Goal: Task Accomplishment & Management: Use online tool/utility

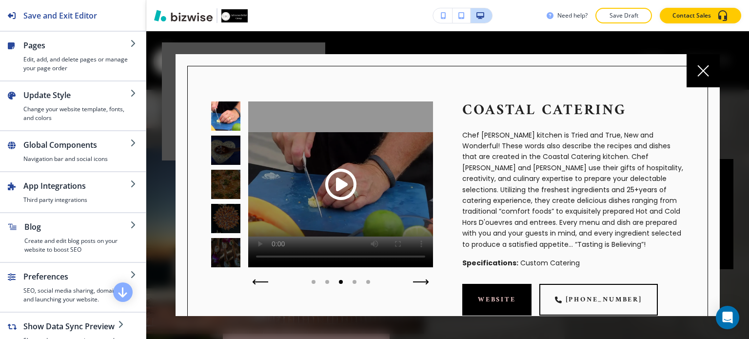
scroll to position [537, 0]
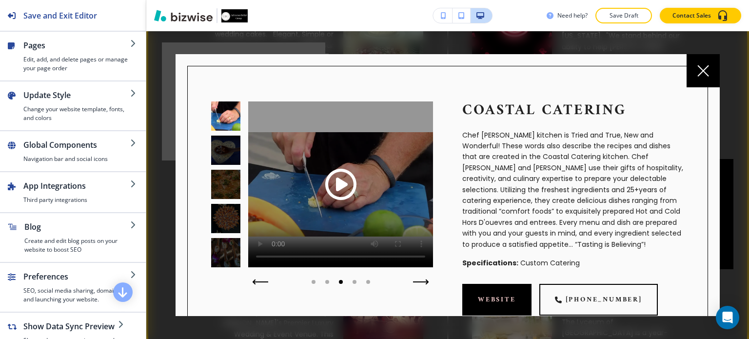
click at [705, 74] on icon at bounding box center [704, 71] width 12 height 12
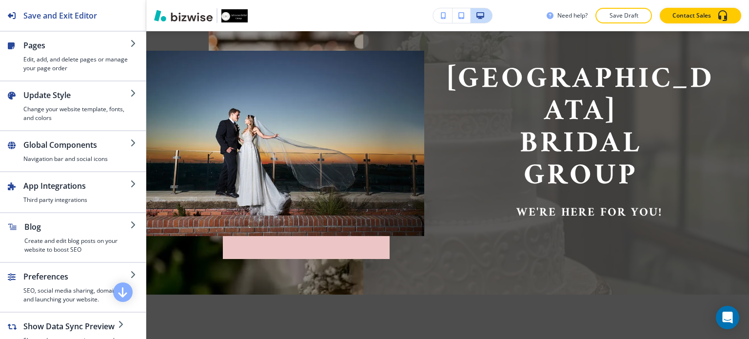
scroll to position [0, 0]
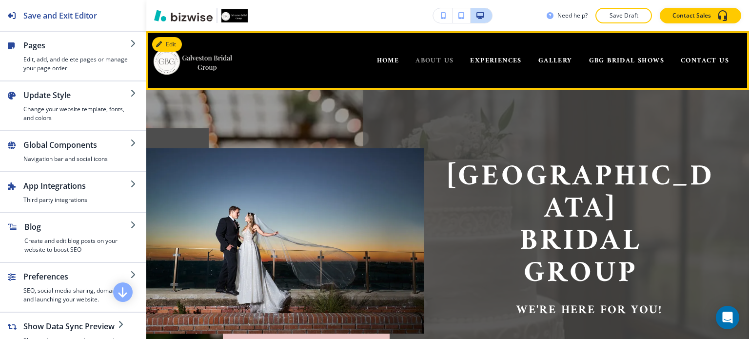
click at [437, 61] on span "ABOUT US" at bounding box center [435, 61] width 38 height 12
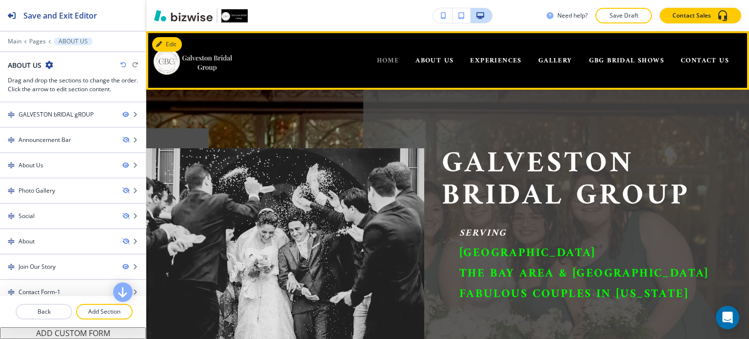
click at [377, 60] on span "HOME" at bounding box center [388, 61] width 22 height 12
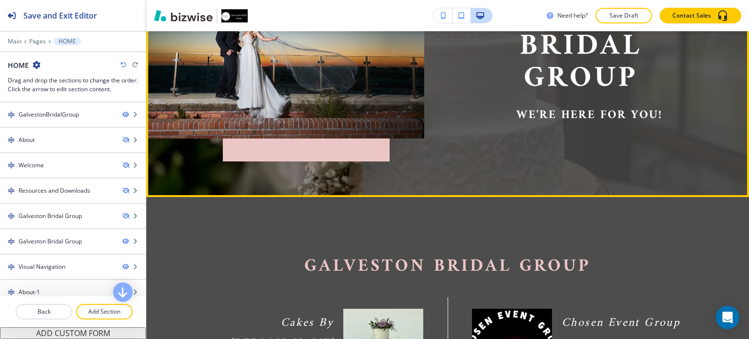
scroll to position [195, 0]
click at [550, 86] on p "Group" at bounding box center [581, 79] width 278 height 32
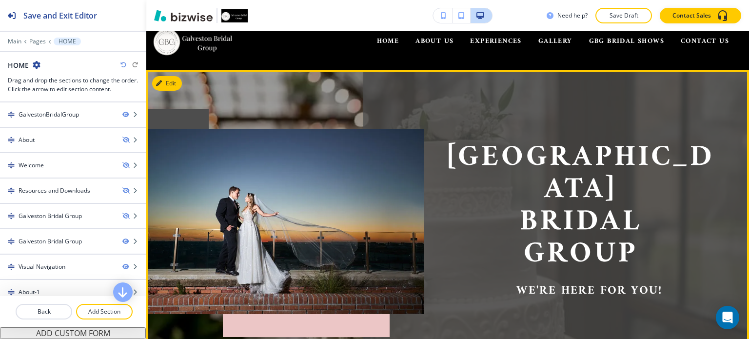
scroll to position [0, 0]
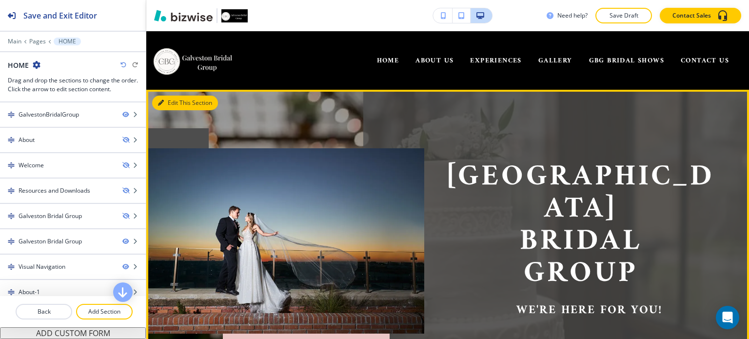
click at [178, 100] on button "Edit This Section" at bounding box center [185, 103] width 66 height 15
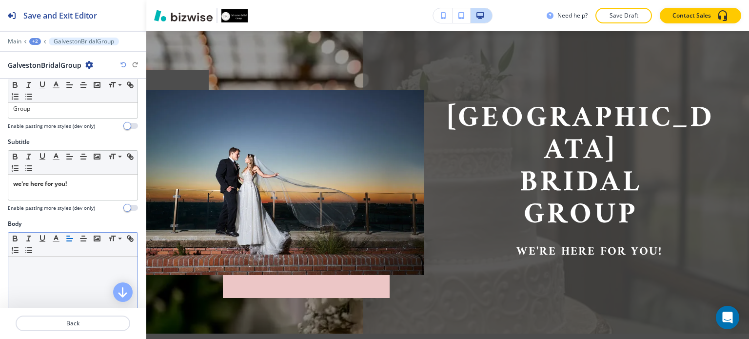
scroll to position [42, 0]
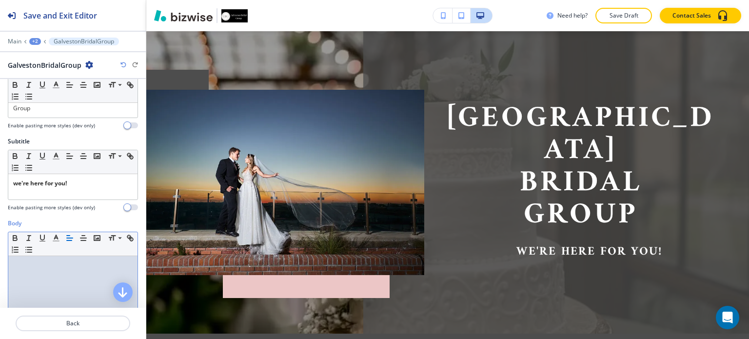
click at [60, 261] on p at bounding box center [73, 265] width 120 height 9
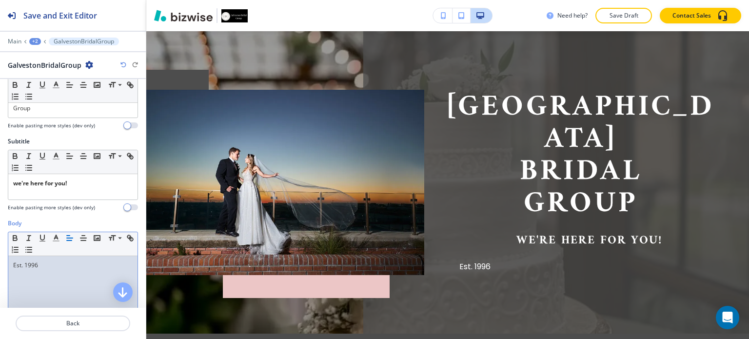
click at [59, 262] on p "Est. 1996" at bounding box center [73, 265] width 120 height 9
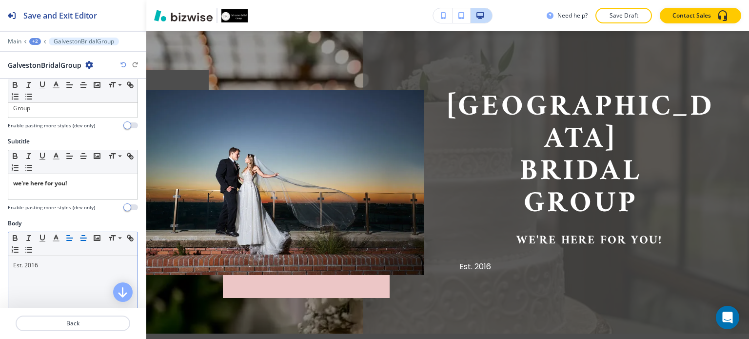
click at [84, 241] on line "button" at bounding box center [83, 241] width 5 height 0
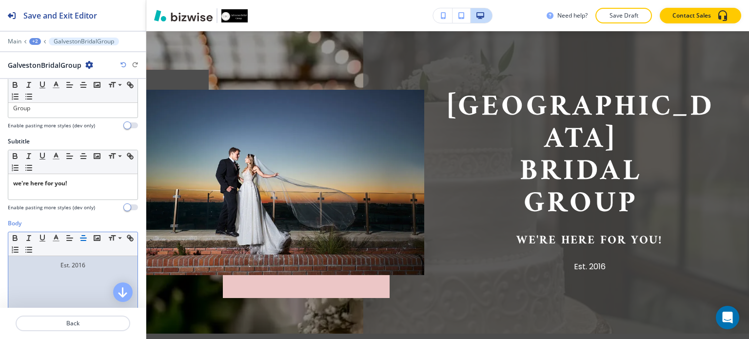
click at [49, 261] on p "Est. 2016" at bounding box center [73, 265] width 120 height 9
drag, startPoint x: 97, startPoint y: 263, endPoint x: 18, endPoint y: 262, distance: 79.0
click at [18, 262] on p "Est. 2016" at bounding box center [73, 265] width 120 height 9
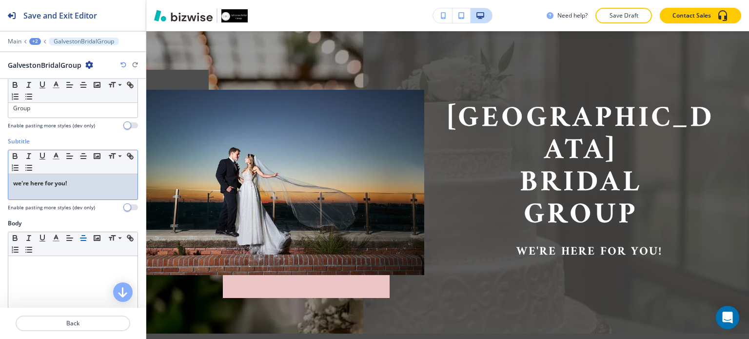
click at [90, 186] on p "we're here for you!" at bounding box center [73, 183] width 120 height 9
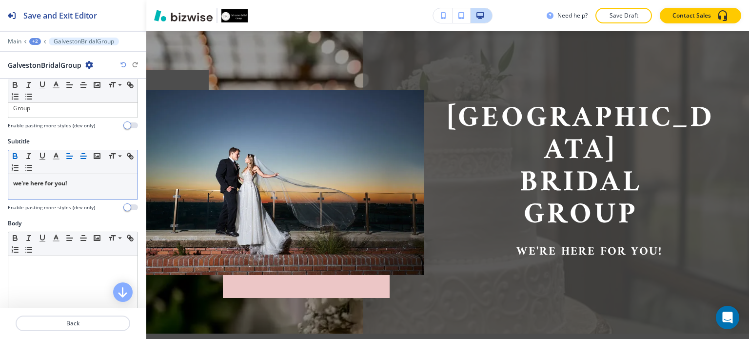
click at [80, 156] on icon "button" at bounding box center [83, 156] width 9 height 9
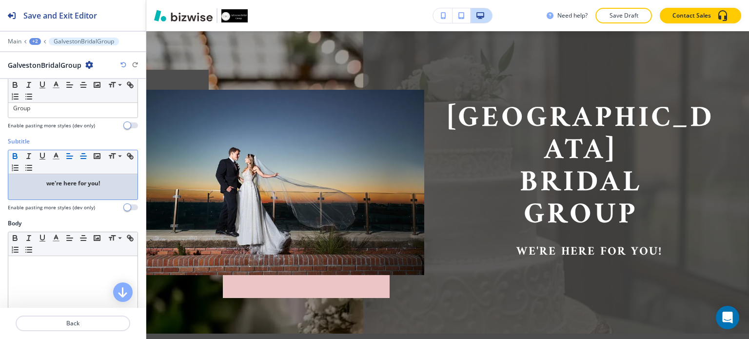
click at [68, 156] on line "button" at bounding box center [70, 156] width 6 height 0
click at [90, 156] on button "button" at bounding box center [84, 156] width 14 height 12
click at [111, 186] on p "we're here for you!" at bounding box center [73, 183] width 120 height 9
click at [110, 179] on p "we're here for you!" at bounding box center [73, 183] width 120 height 9
click at [615, 9] on button "Save Draft" at bounding box center [624, 16] width 57 height 16
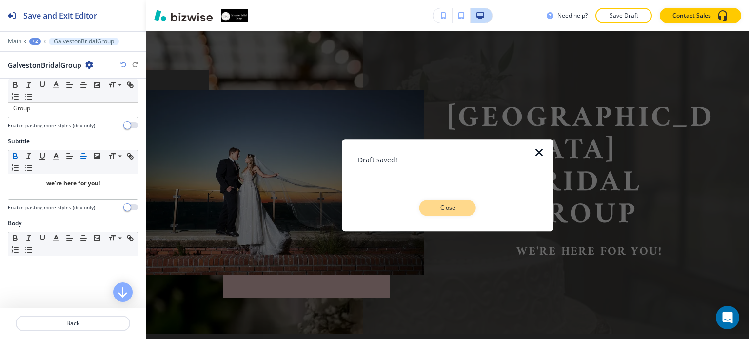
click at [471, 211] on button "Close" at bounding box center [448, 208] width 57 height 16
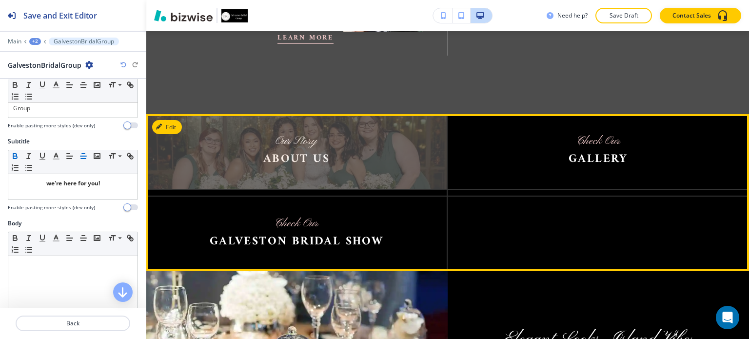
scroll to position [1316, 0]
click at [291, 130] on img at bounding box center [296, 151] width 301 height 75
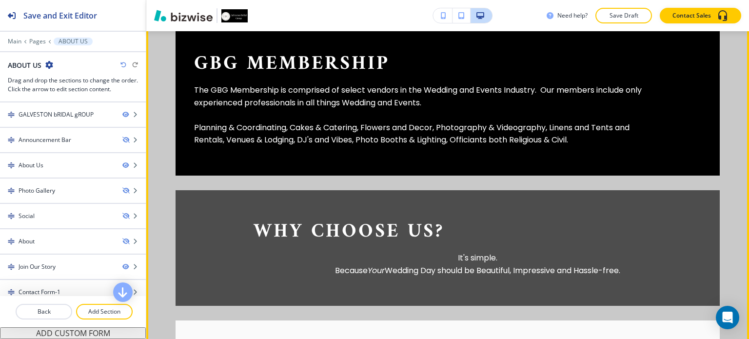
scroll to position [487, 0]
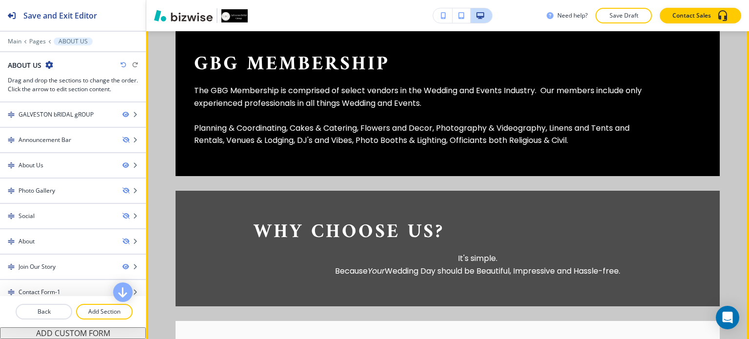
click at [460, 104] on p "The GBG Membership is comprised of select vendors in the Wedding and Events Ind…" at bounding box center [418, 96] width 448 height 25
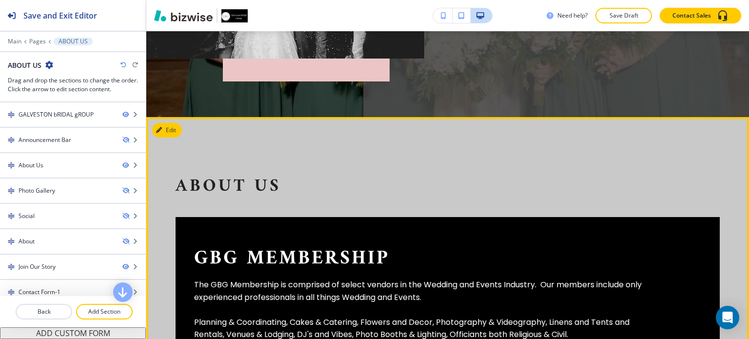
scroll to position [293, 0]
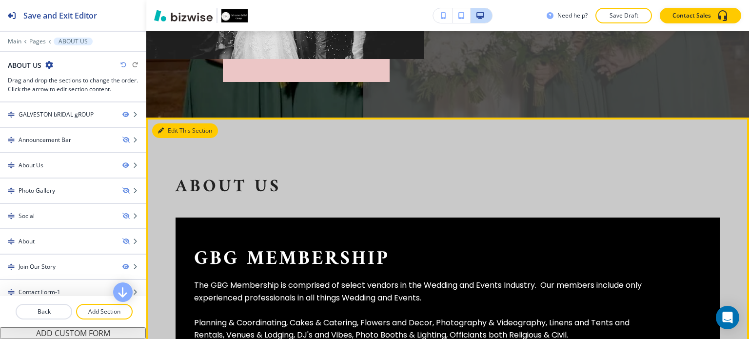
click at [176, 132] on button "Edit This Section" at bounding box center [185, 130] width 66 height 15
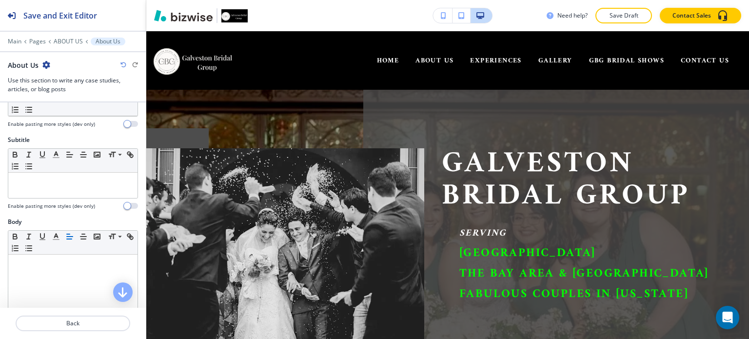
scroll to position [49, 0]
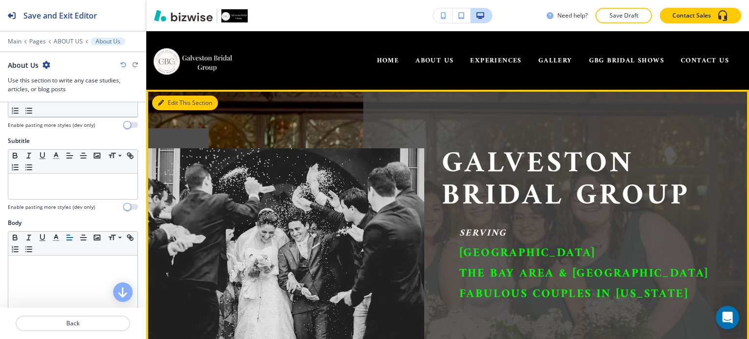
click at [174, 101] on button "Edit This Section" at bounding box center [185, 103] width 66 height 15
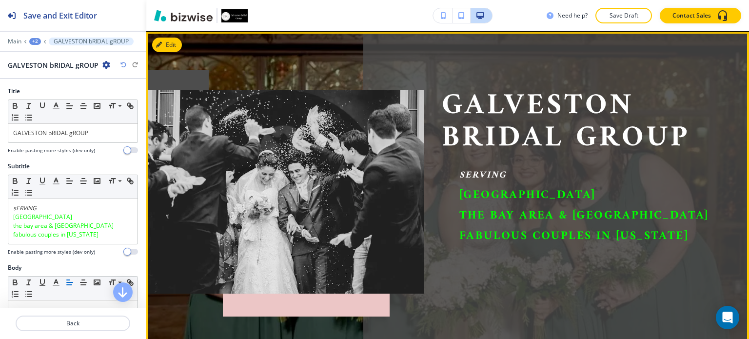
scroll to position [59, 0]
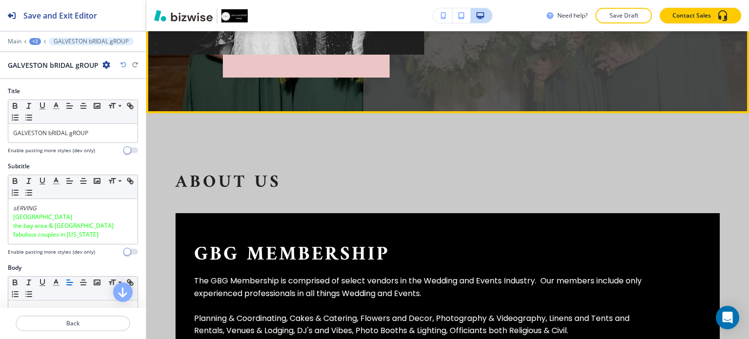
click at [202, 174] on p "About Us" at bounding box center [448, 183] width 544 height 22
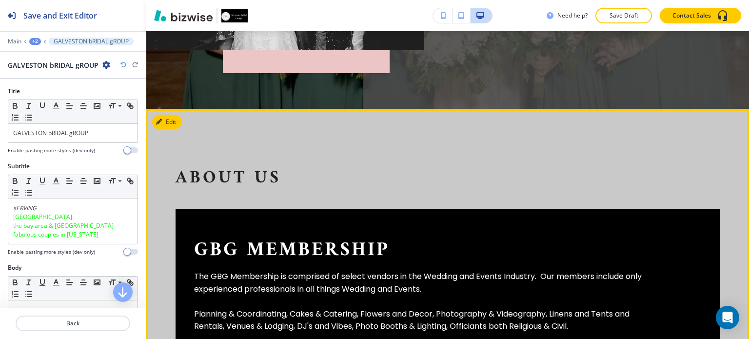
scroll to position [302, 0]
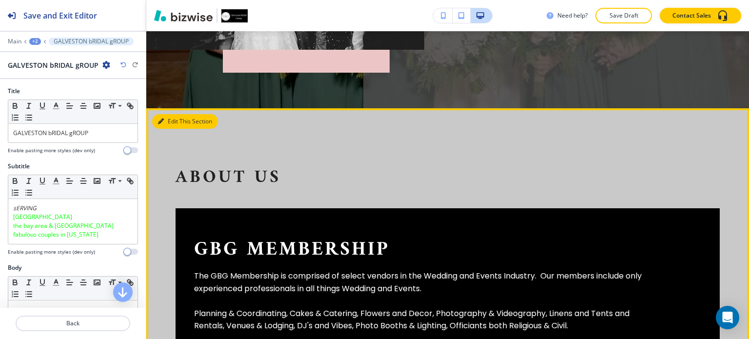
click at [162, 124] on icon "button" at bounding box center [161, 122] width 6 height 6
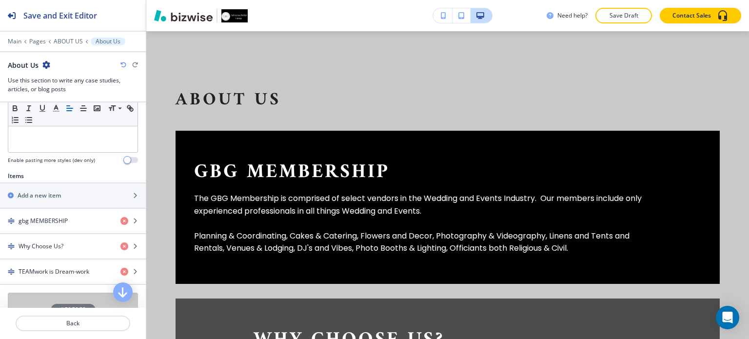
scroll to position [290, 0]
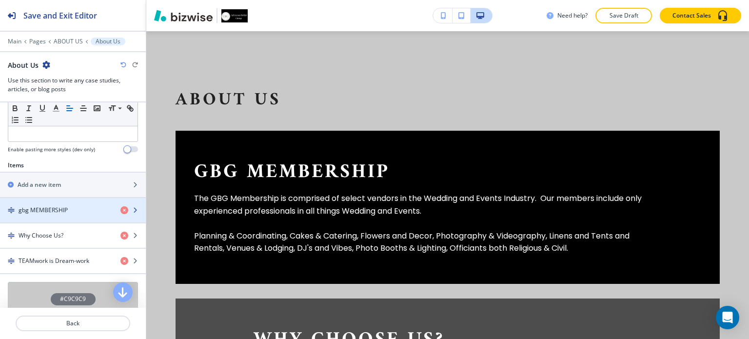
click at [132, 210] on icon "button" at bounding box center [135, 210] width 6 height 6
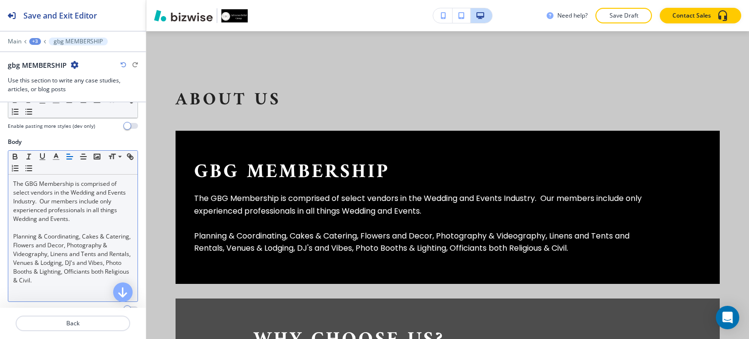
scroll to position [48, 0]
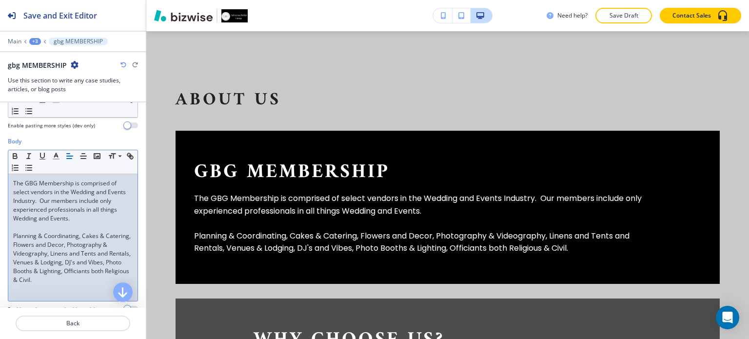
click at [107, 218] on p "The GBG Membership is comprised of select vendors in the Wedding and Events Ind…" at bounding box center [73, 201] width 120 height 44
drag, startPoint x: 107, startPoint y: 218, endPoint x: 101, endPoint y: 218, distance: 5.9
click at [101, 218] on p "The GBG Membership is comprised of select vendors in the Wedding and Events Ind…" at bounding box center [73, 201] width 120 height 44
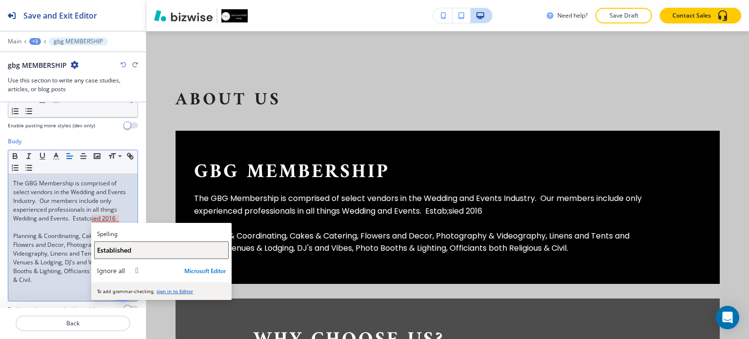
click at [112, 255] on button "Established" at bounding box center [161, 250] width 135 height 18
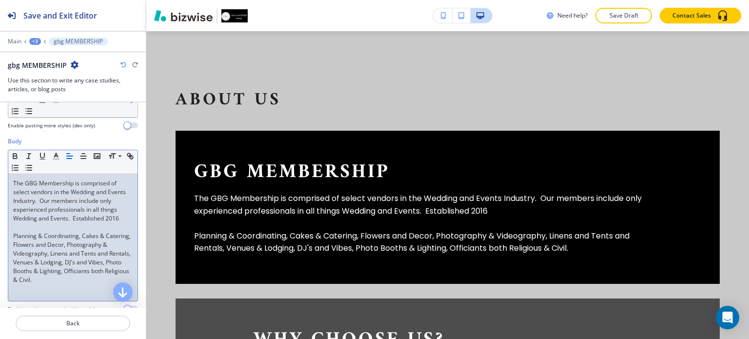
click at [66, 223] on p "The GBG Membership is comprised of select vendors in the Wedding and Events Ind…" at bounding box center [73, 201] width 120 height 44
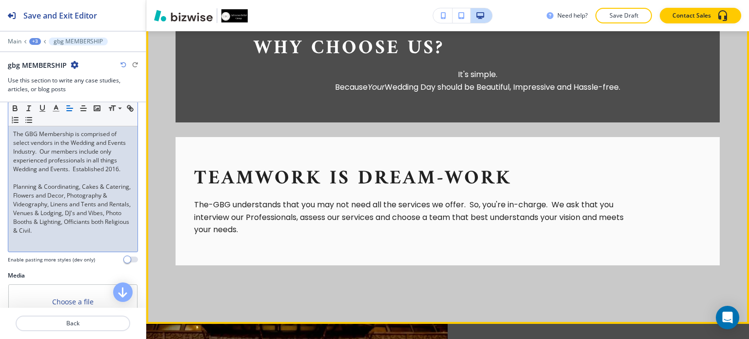
scroll to position [672, 0]
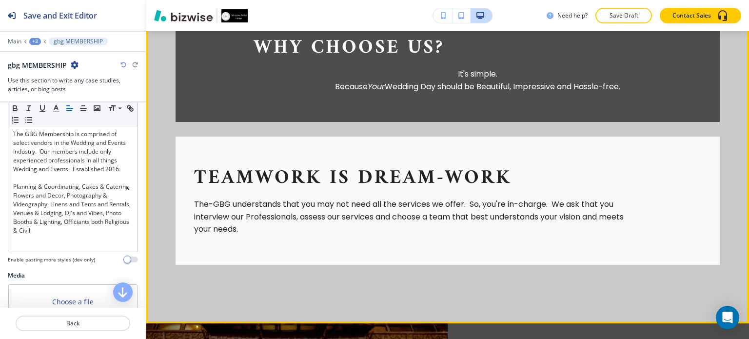
click at [193, 192] on div "TEAMwork is Dream-work The-GBG understands that you may not need all the servic…" at bounding box center [448, 201] width 544 height 128
click at [199, 156] on div "TEAMwork is Dream-work The-GBG understands that you may not need all the servic…" at bounding box center [448, 201] width 544 height 128
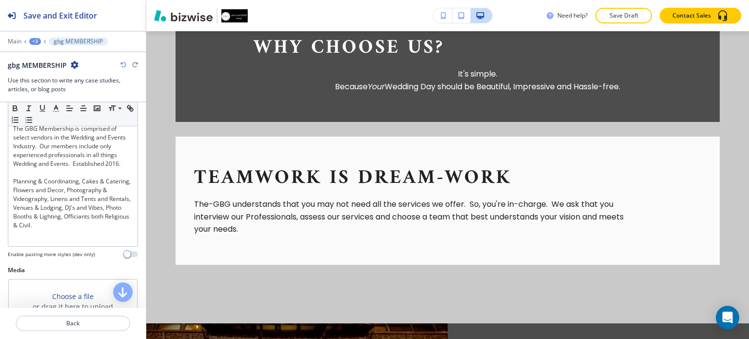
scroll to position [116, 0]
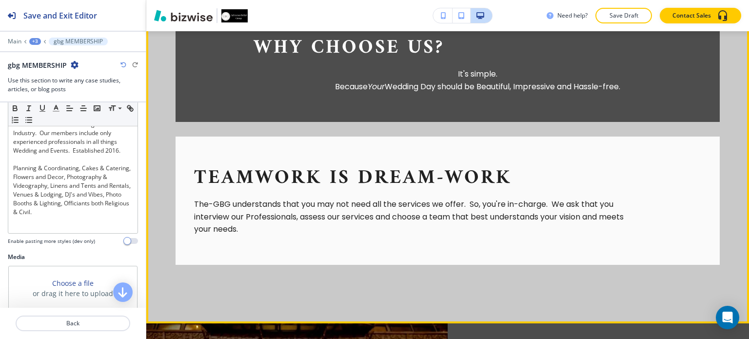
click at [241, 166] on p "TEAMwork is Dream-work" at bounding box center [418, 178] width 448 height 24
click at [217, 145] on div "TEAMwork is Dream-work The-GBG understands that you may not need all the servic…" at bounding box center [448, 201] width 544 height 128
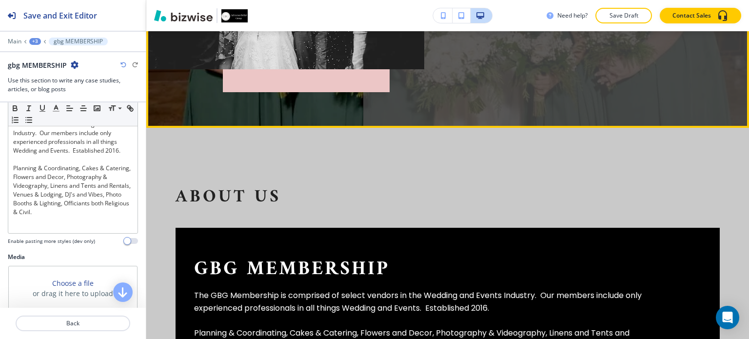
scroll to position [282, 0]
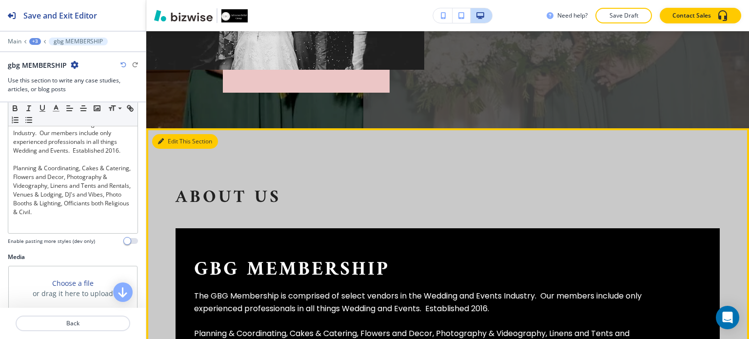
click at [175, 147] on button "Edit This Section" at bounding box center [185, 141] width 66 height 15
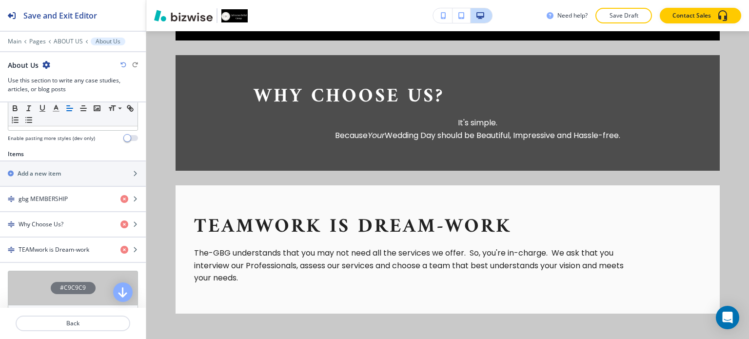
scroll to position [313, 0]
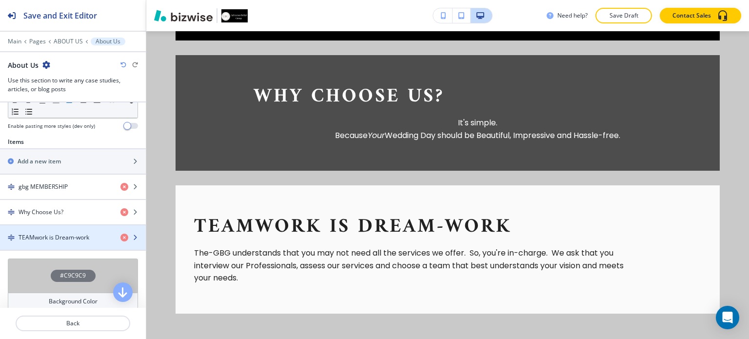
click at [132, 237] on icon "button" at bounding box center [135, 238] width 6 height 6
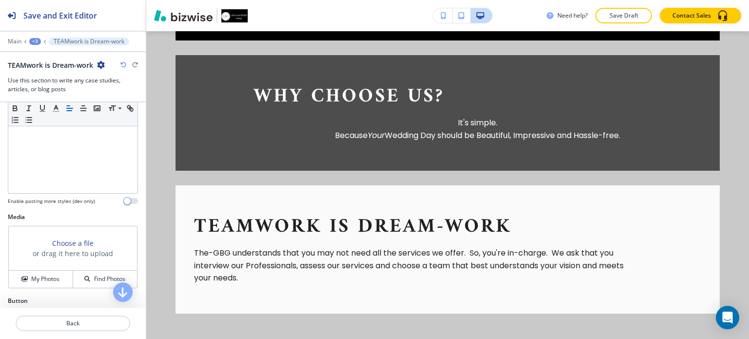
scroll to position [156, 0]
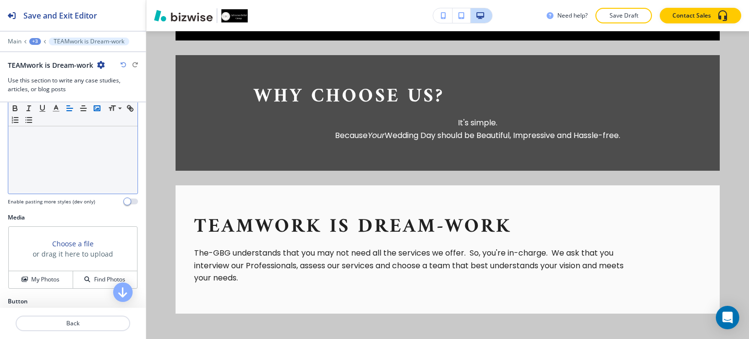
click at [98, 109] on icon "button" at bounding box center [97, 108] width 9 height 9
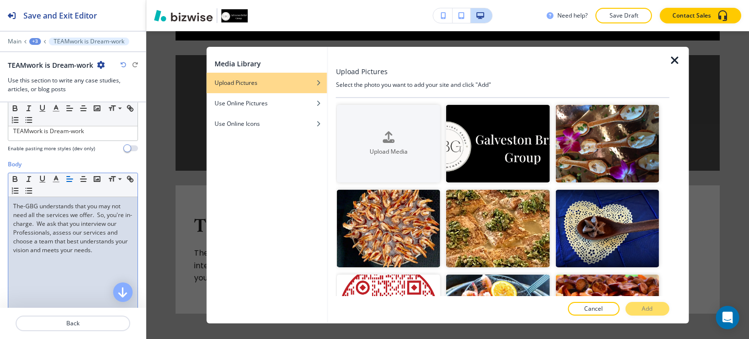
click at [675, 60] on icon "button" at bounding box center [675, 61] width 12 height 12
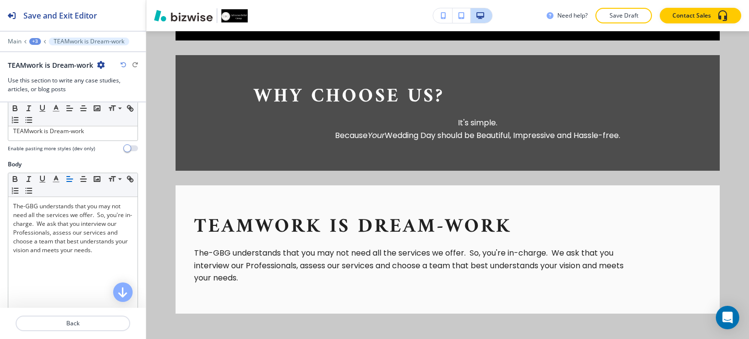
click at [230, 197] on div "TEAMwork is Dream-work The-GBG understands that you may not need all the servic…" at bounding box center [448, 249] width 544 height 128
drag, startPoint x: 230, startPoint y: 197, endPoint x: 216, endPoint y: 204, distance: 16.2
click at [216, 204] on div "TEAMwork is Dream-work The-GBG understands that you may not need all the servic…" at bounding box center [448, 249] width 544 height 128
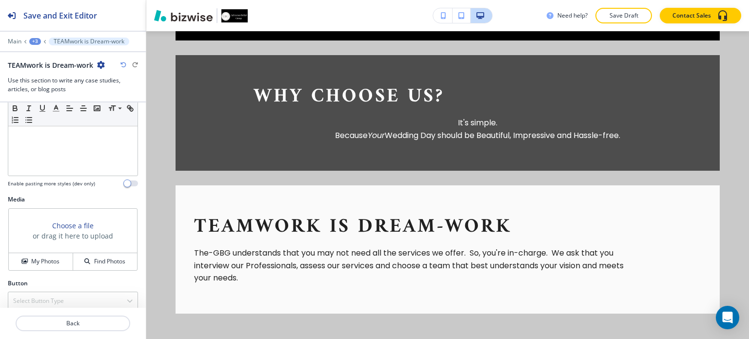
scroll to position [182, 0]
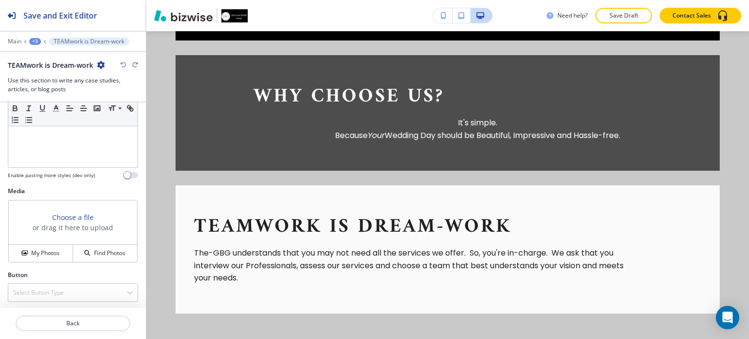
click at [99, 63] on icon "button" at bounding box center [101, 65] width 8 height 8
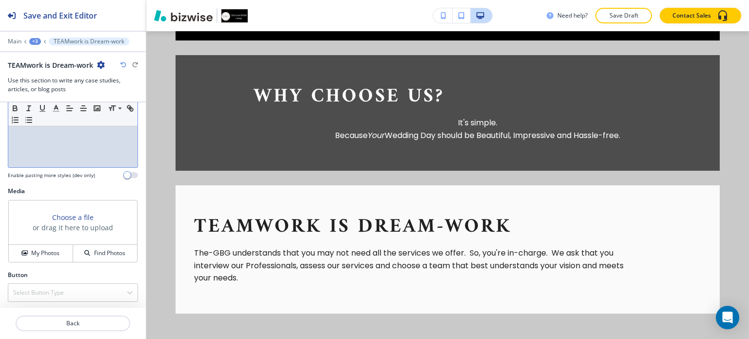
click at [137, 154] on div "Body Small Normal Large Huge The-GBG understands that you may not need all the …" at bounding box center [73, 94] width 146 height 183
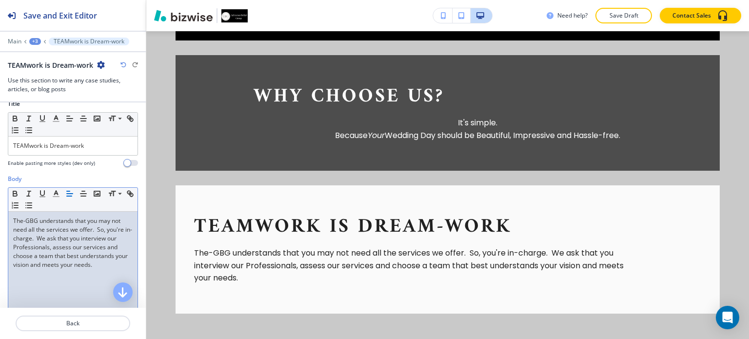
scroll to position [0, 0]
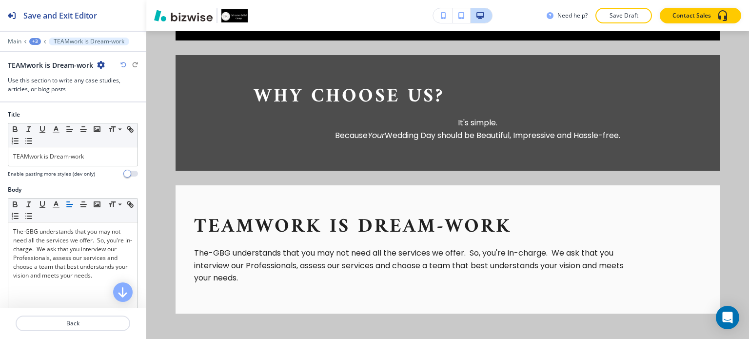
click at [105, 64] on div "TEAMwork is Dream-work" at bounding box center [73, 65] width 130 height 10
click at [100, 62] on icon "button" at bounding box center [101, 65] width 8 height 8
click at [72, 90] on h3 "Use this section to write any case studies, articles, or blog posts" at bounding box center [73, 85] width 130 height 18
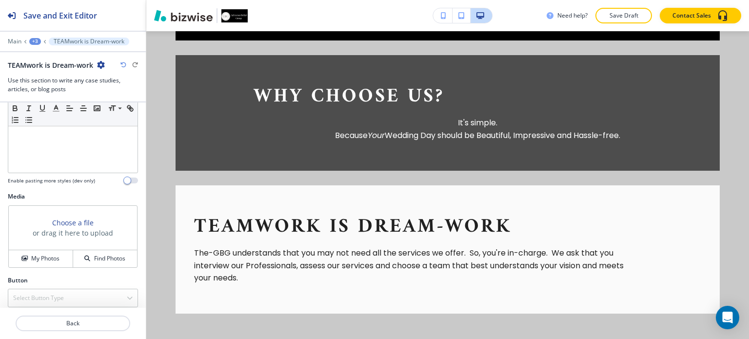
scroll to position [182, 0]
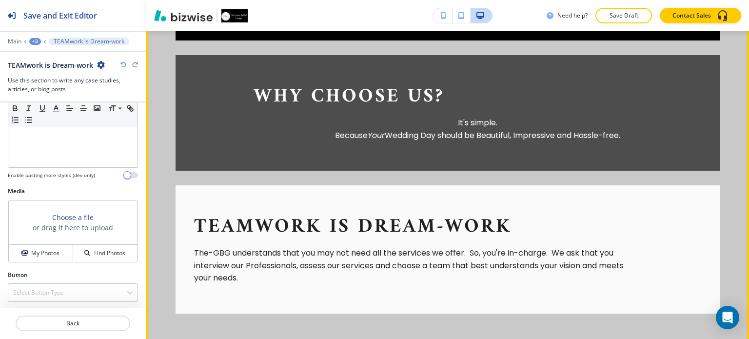
click at [217, 215] on p "TEAMwork is Dream-work" at bounding box center [418, 227] width 448 height 24
click at [217, 210] on div "TEAMwork is Dream-work The-GBG understands that you may not need all the servic…" at bounding box center [448, 249] width 544 height 128
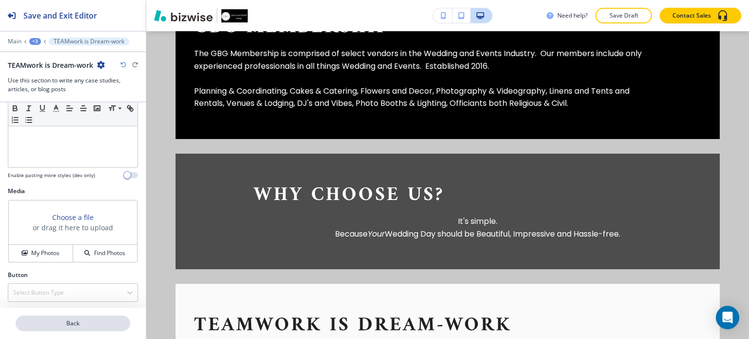
click at [98, 325] on p "Back" at bounding box center [73, 323] width 113 height 9
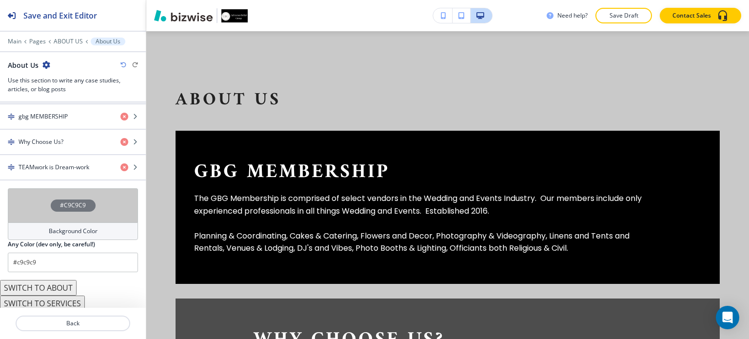
scroll to position [384, 0]
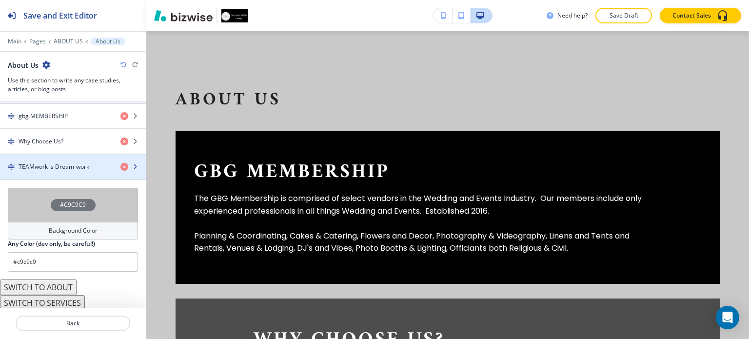
click at [60, 162] on h4 "TEAMwork is Dream-work" at bounding box center [54, 166] width 71 height 9
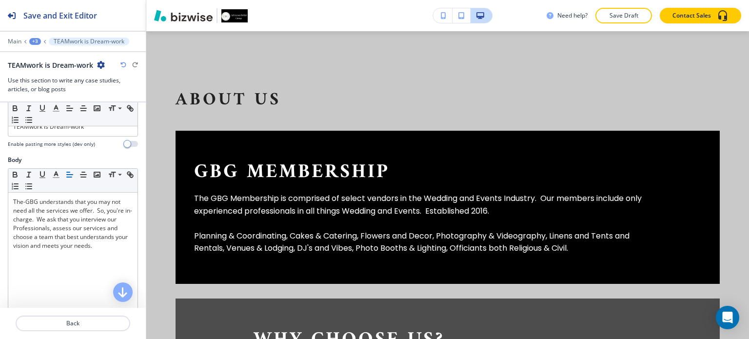
scroll to position [0, 0]
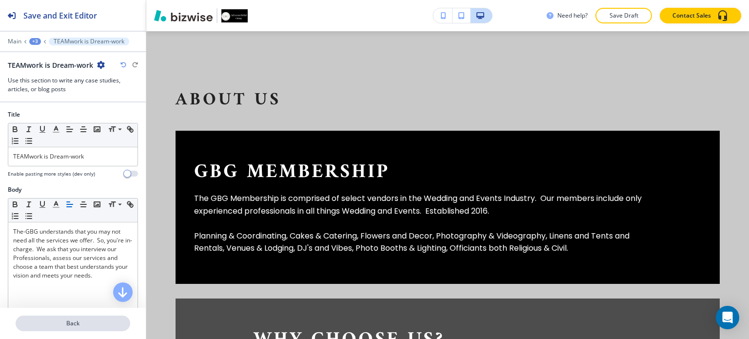
click at [89, 327] on p "Back" at bounding box center [73, 323] width 113 height 9
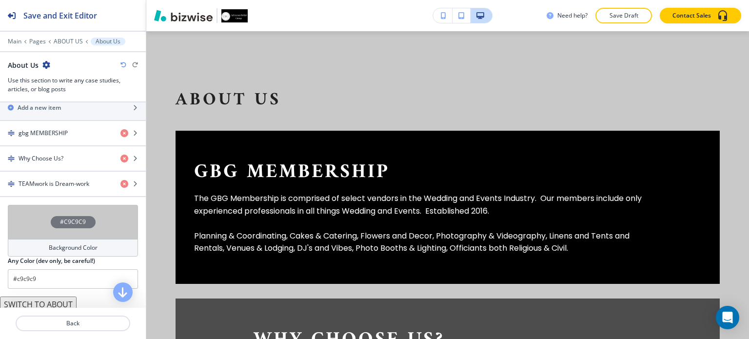
scroll to position [367, 0]
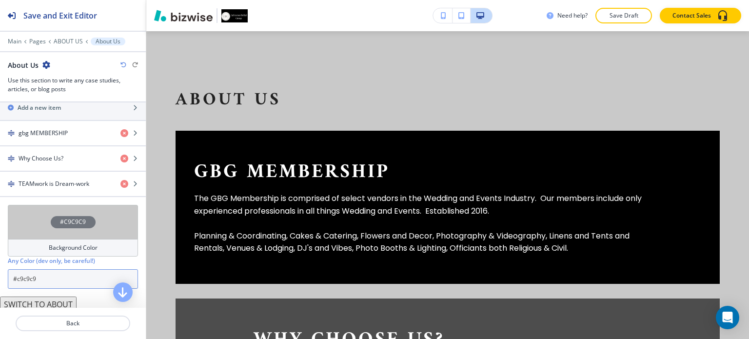
click at [86, 273] on input "#c9c9c9" at bounding box center [73, 279] width 130 height 20
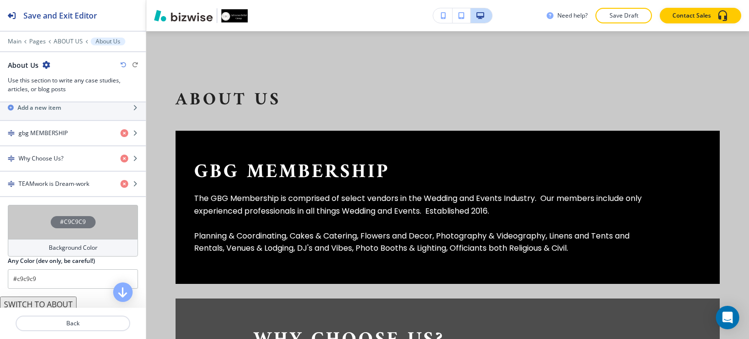
click at [92, 243] on h4 "Background Color" at bounding box center [73, 247] width 49 height 9
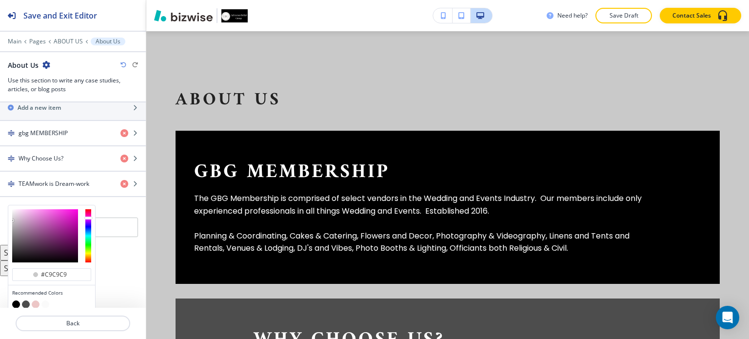
click at [88, 214] on div at bounding box center [88, 235] width 6 height 53
type input "#facff5"
click at [23, 209] on div at bounding box center [45, 235] width 66 height 53
type input "#facff5"
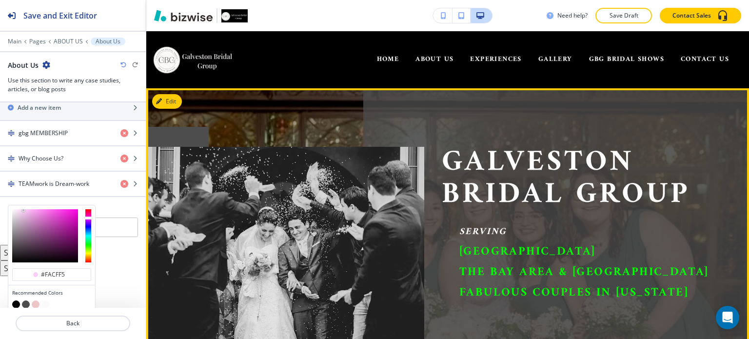
scroll to position [0, 0]
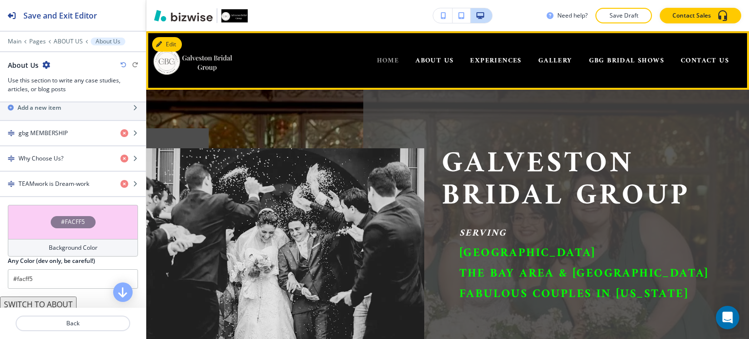
click at [380, 59] on span "HOME" at bounding box center [388, 61] width 22 height 12
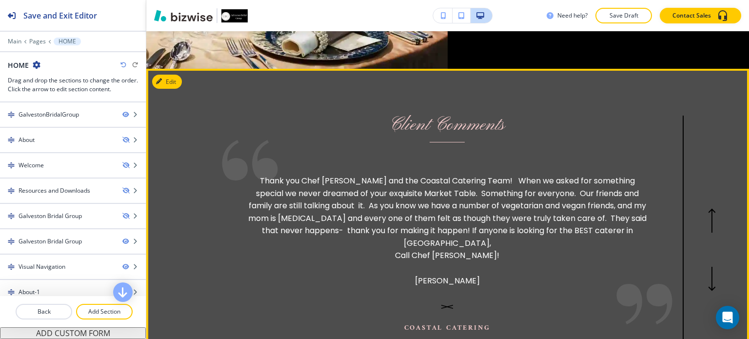
scroll to position [1704, 0]
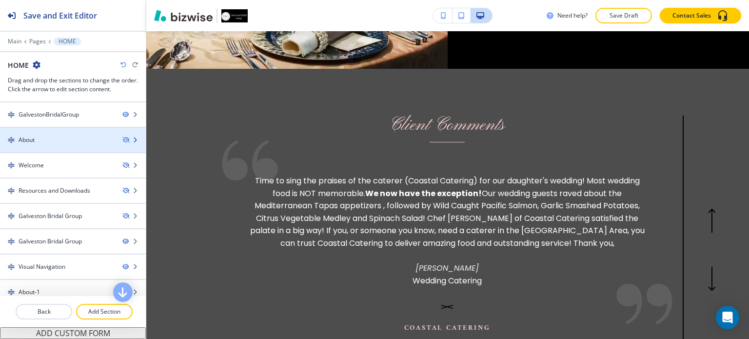
click at [75, 145] on div at bounding box center [73, 148] width 146 height 8
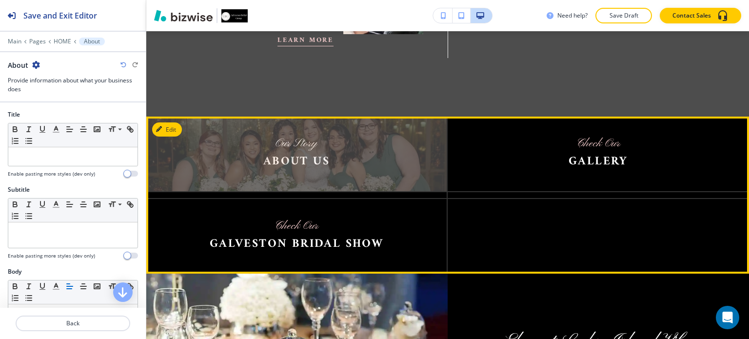
scroll to position [1313, 0]
click at [301, 133] on img at bounding box center [296, 153] width 301 height 75
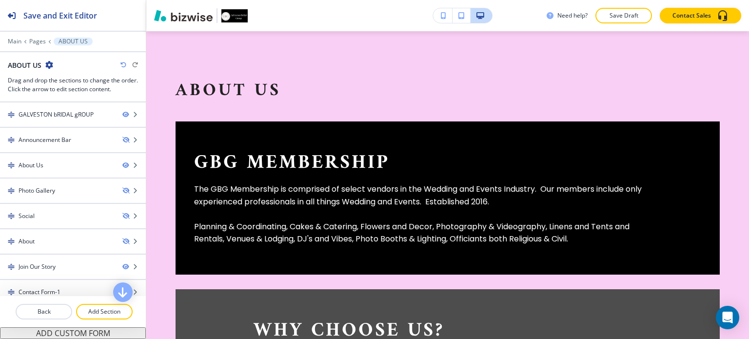
scroll to position [390, 0]
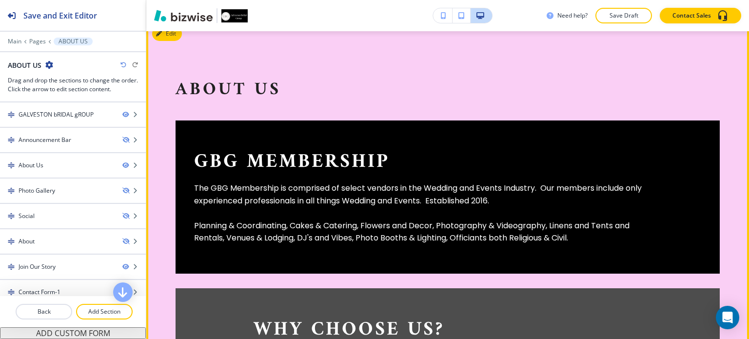
click at [308, 140] on div "gbg MEMBERSHIP The GBG Membership is comprised of select vendors in the Wedding…" at bounding box center [448, 197] width 544 height 153
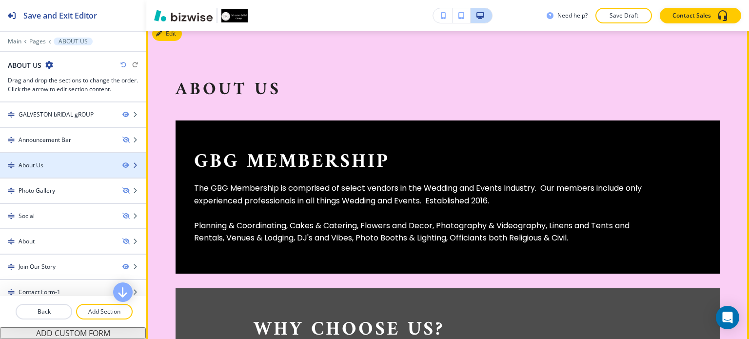
click at [132, 165] on icon "button" at bounding box center [135, 165] width 6 height 6
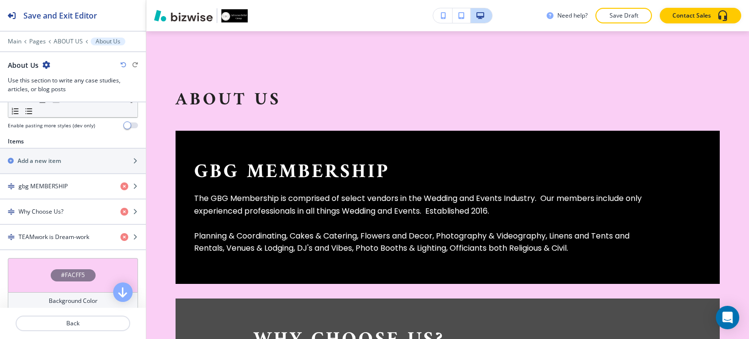
scroll to position [315, 0]
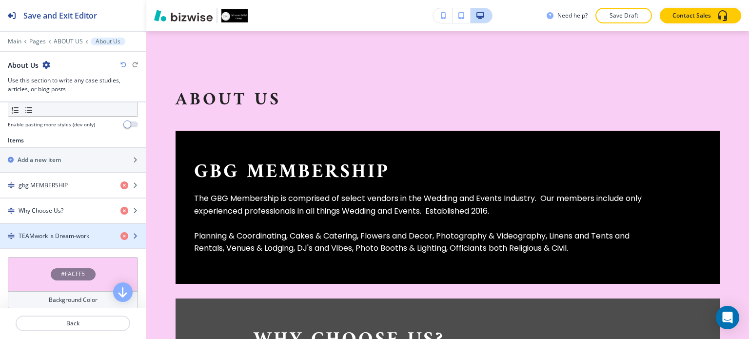
click at [132, 236] on icon "button" at bounding box center [135, 236] width 6 height 6
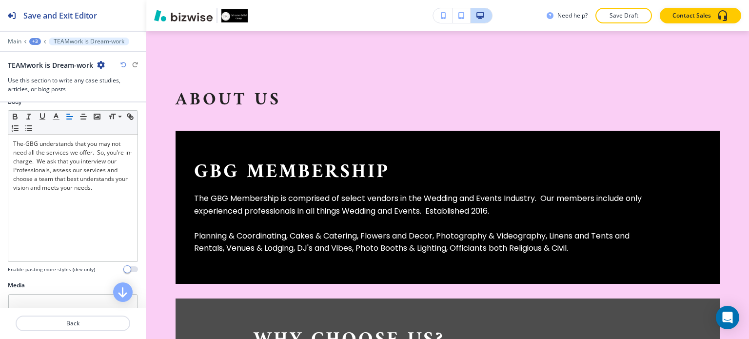
scroll to position [0, 0]
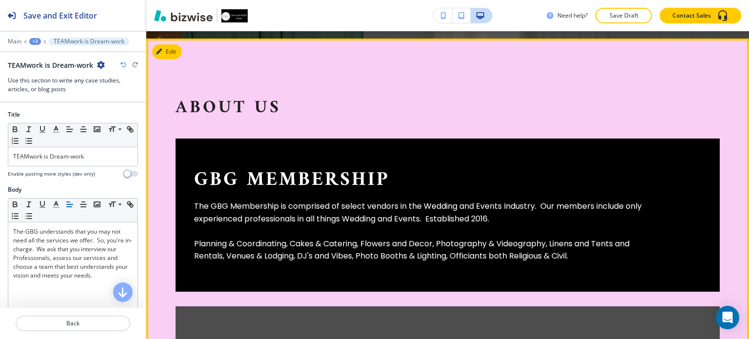
click at [468, 95] on section "About Us gbg MEMBERSHIP The GBG Membership is comprised of select vendors in th…" at bounding box center [447, 331] width 603 height 585
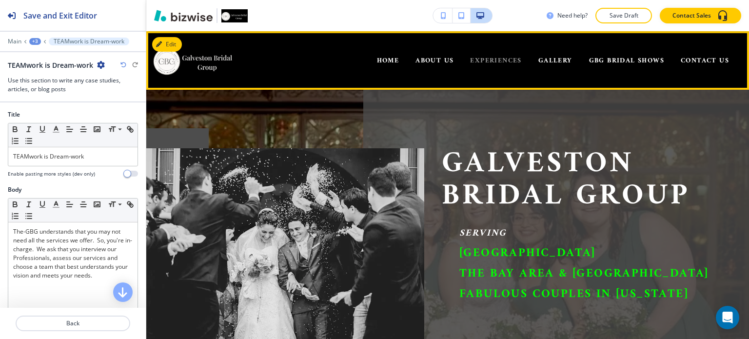
click at [484, 59] on span "EXPERIENCES" at bounding box center [495, 61] width 51 height 12
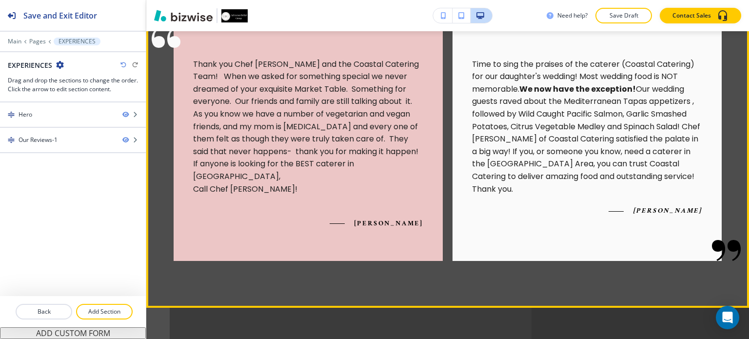
scroll to position [584, 0]
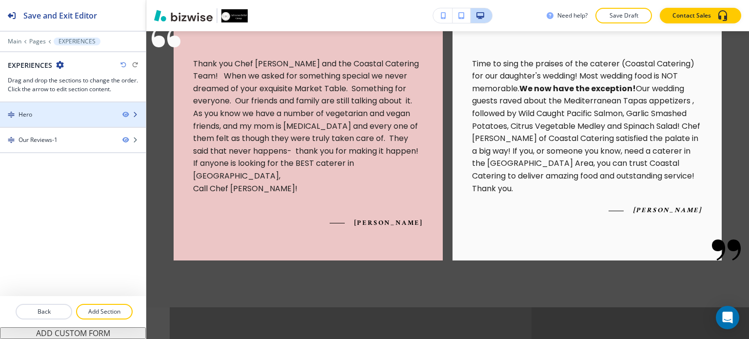
click at [134, 113] on icon "button" at bounding box center [135, 115] width 6 height 6
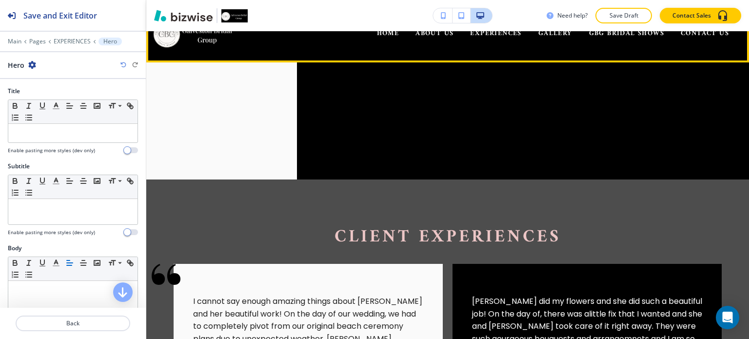
scroll to position [0, 0]
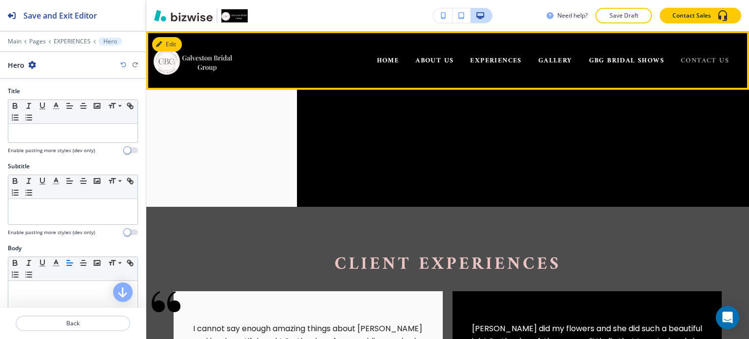
click at [696, 58] on span "CONTACT US" at bounding box center [705, 61] width 48 height 12
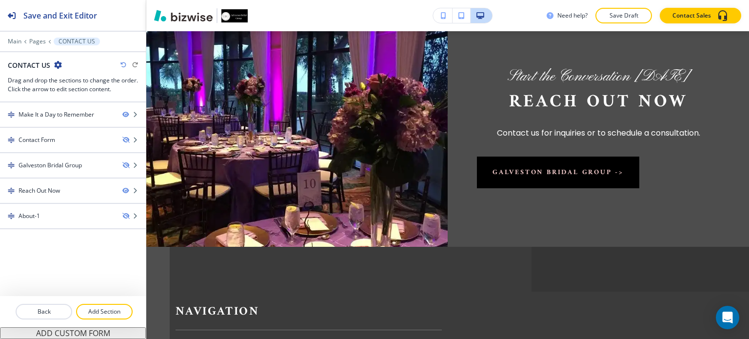
scroll to position [349, 0]
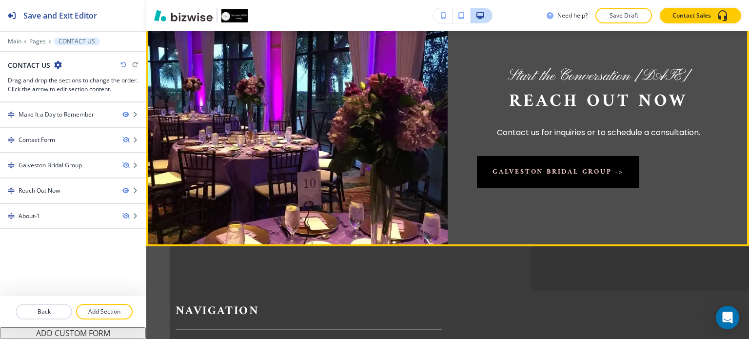
click at [174, 28] on button "Edit This Section" at bounding box center [185, 21] width 66 height 15
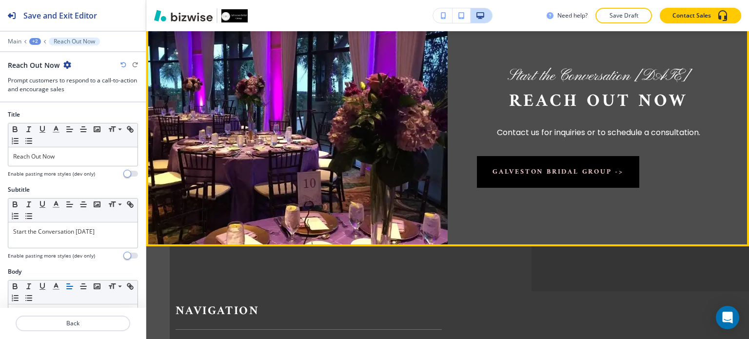
scroll to position [359, 0]
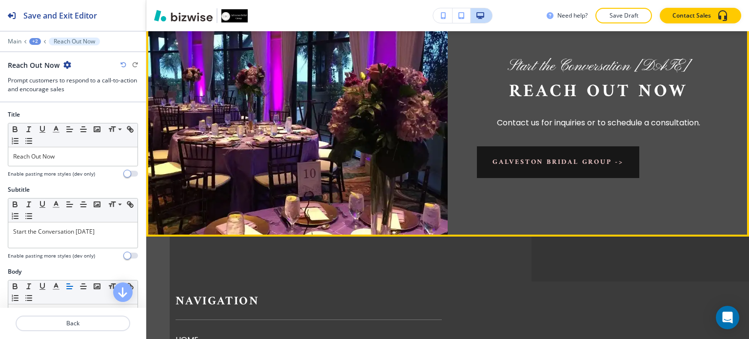
click at [529, 178] on button "Galveston Bridal Group ->" at bounding box center [558, 162] width 162 height 32
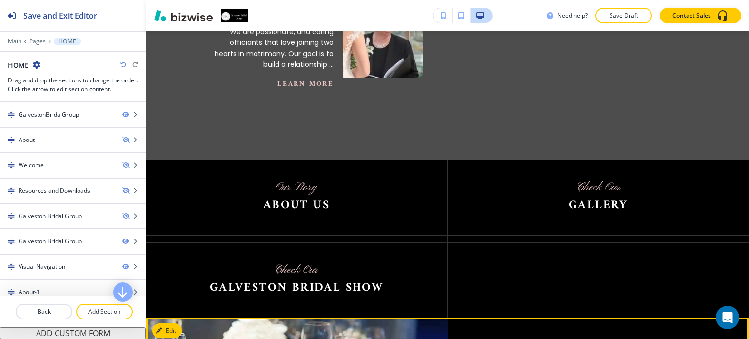
scroll to position [1268, 0]
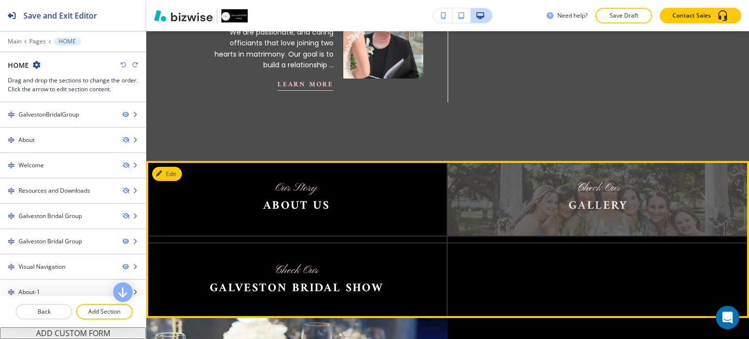
click at [499, 181] on img at bounding box center [598, 198] width 301 height 75
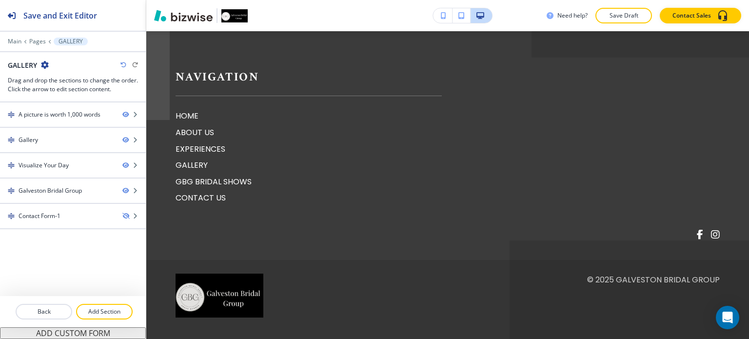
scroll to position [0, 0]
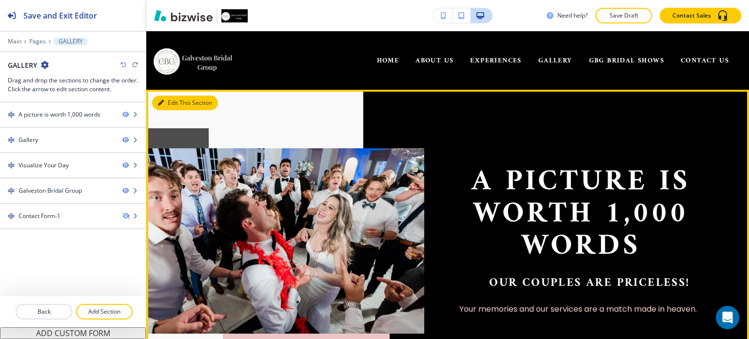
click at [175, 103] on button "Edit This Section" at bounding box center [185, 103] width 66 height 15
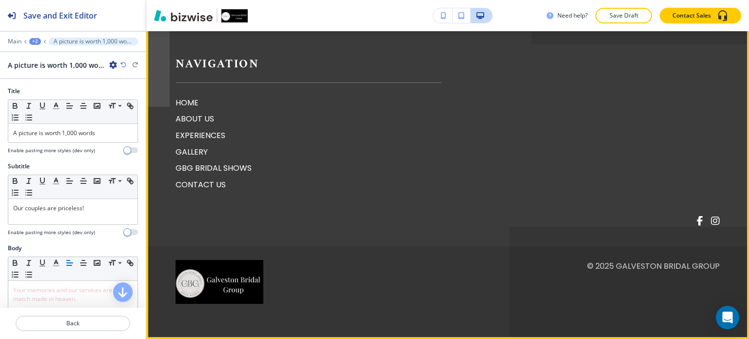
scroll to position [3335, 0]
click at [190, 109] on p "HOME" at bounding box center [309, 103] width 266 height 13
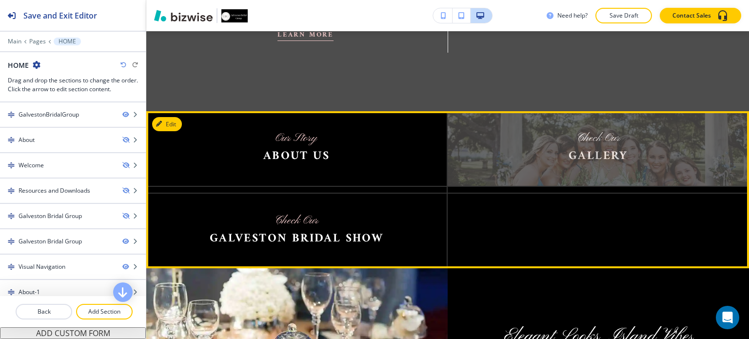
scroll to position [1317, 0]
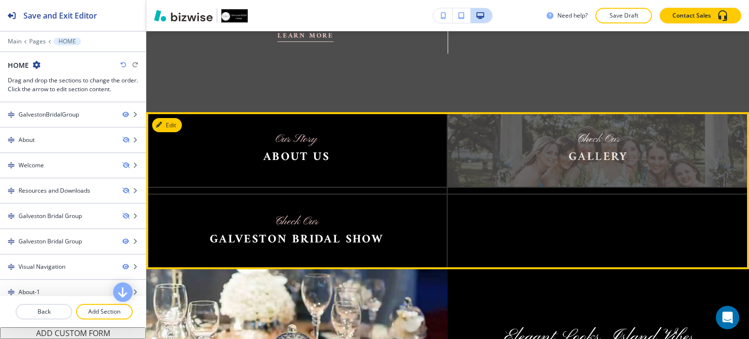
click at [503, 133] on img at bounding box center [598, 149] width 301 height 75
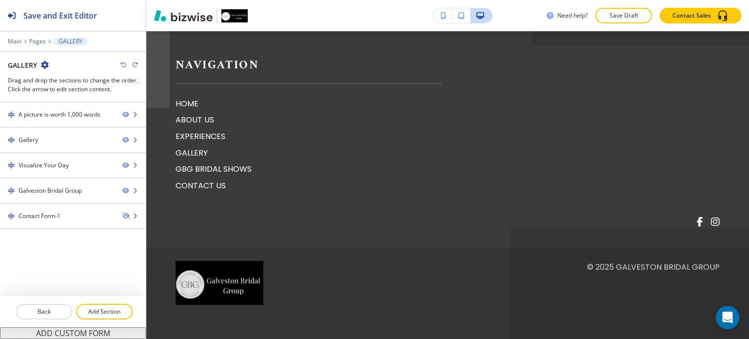
scroll to position [0, 0]
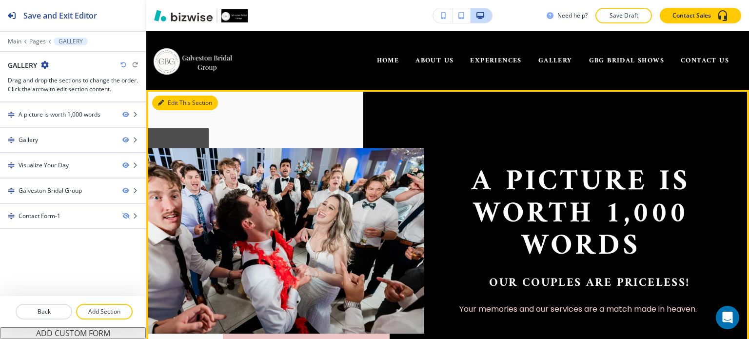
click at [173, 105] on button "Edit This Section" at bounding box center [185, 103] width 66 height 15
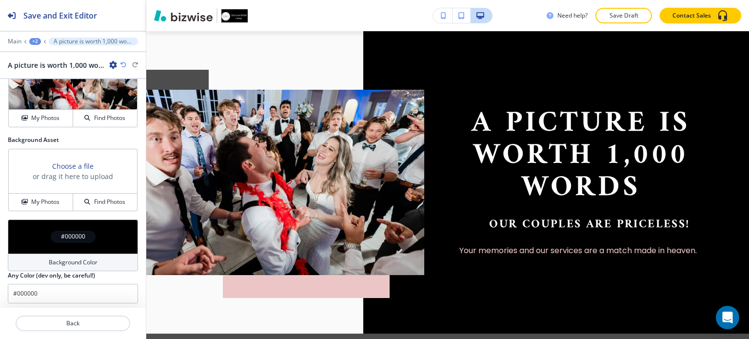
scroll to position [470, 0]
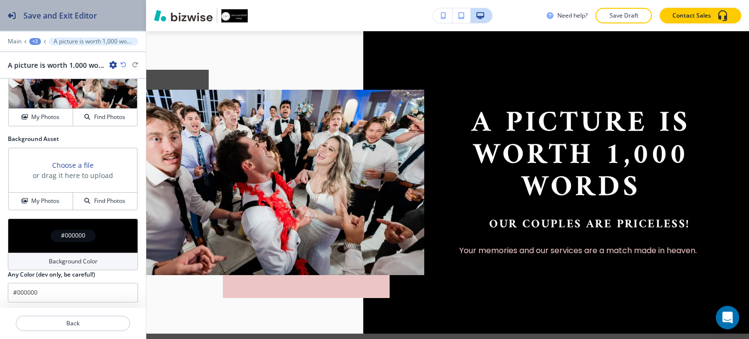
click at [69, 15] on h2 "Save and Exit Editor" at bounding box center [60, 16] width 74 height 12
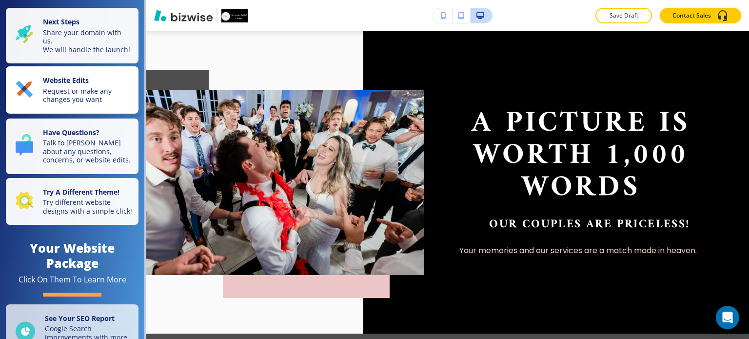
click at [71, 85] on strong "Website Edits" at bounding box center [66, 80] width 46 height 9
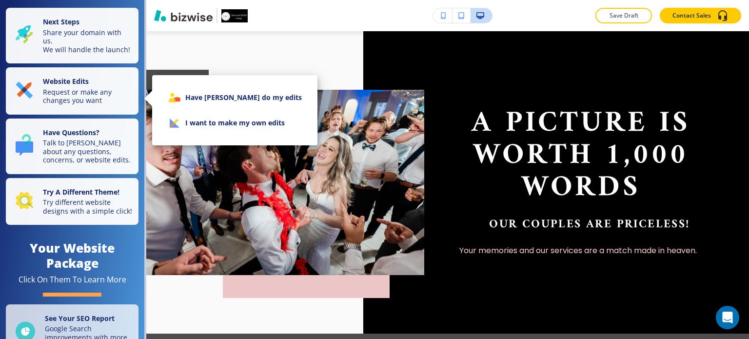
click at [233, 122] on li "I want to make my own edits" at bounding box center [235, 122] width 150 height 25
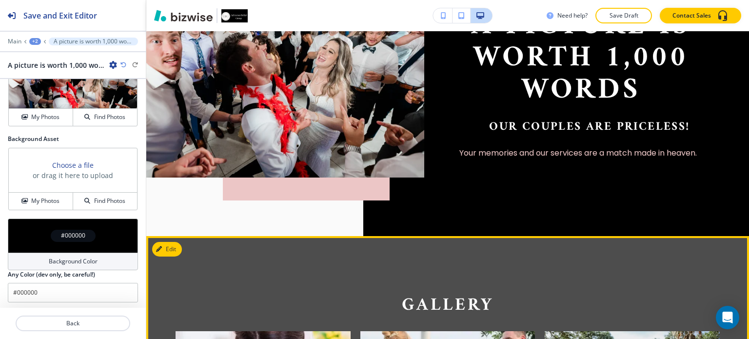
scroll to position [0, 0]
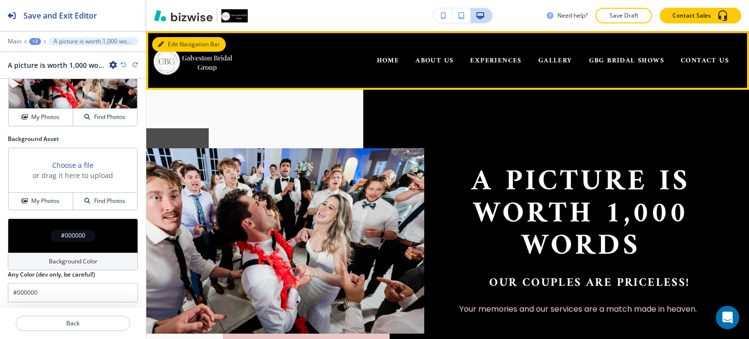
click at [177, 47] on button "Edit Navigation Bar" at bounding box center [189, 44] width 74 height 15
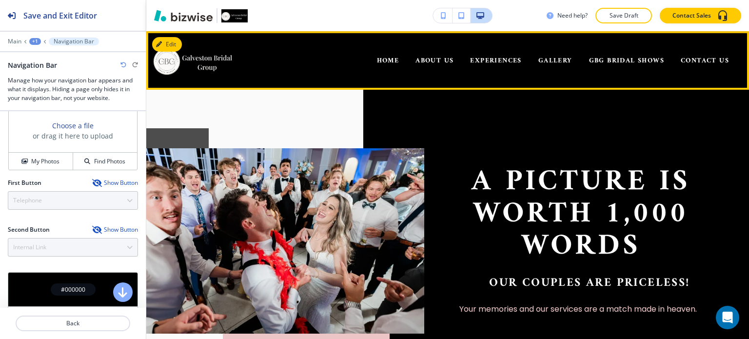
scroll to position [340, 0]
click at [167, 62] on img at bounding box center [194, 60] width 82 height 41
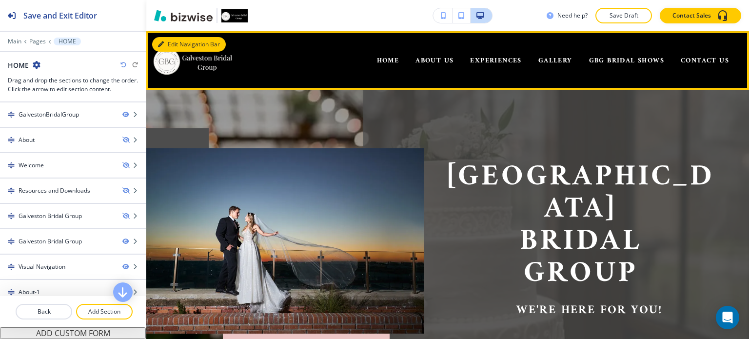
click at [168, 45] on button "Edit Navigation Bar" at bounding box center [189, 44] width 74 height 15
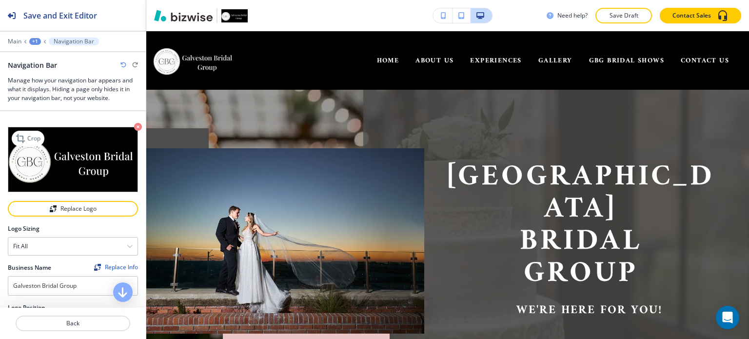
click at [93, 159] on img at bounding box center [73, 160] width 130 height 66
click at [127, 243] on icon "button" at bounding box center [130, 246] width 6 height 6
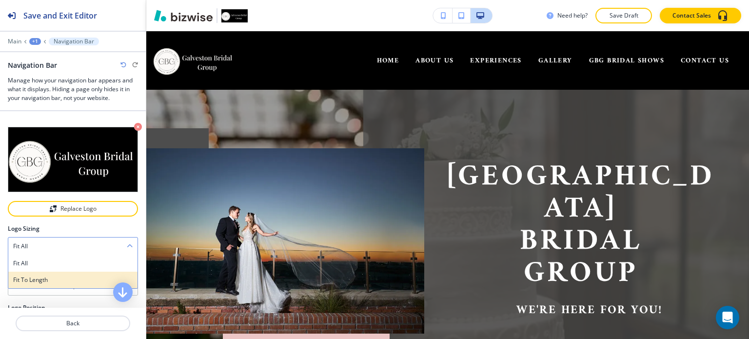
click at [120, 276] on h4 "Fit to length" at bounding box center [73, 280] width 120 height 9
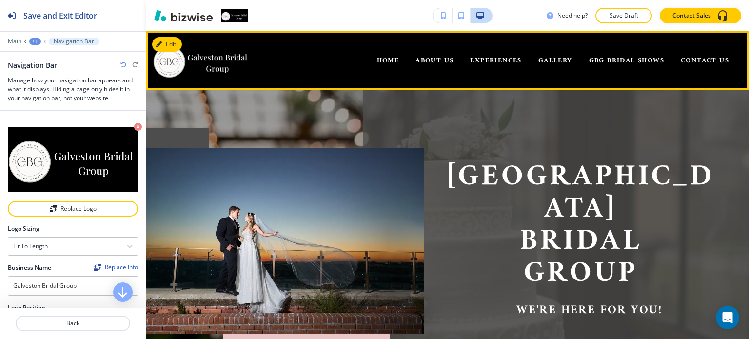
click at [295, 71] on div "HOME ABOUT US EXPERIENCES GALLERY GBG BRIDAL SHOWS CONTACT US" at bounding box center [445, 60] width 584 height 39
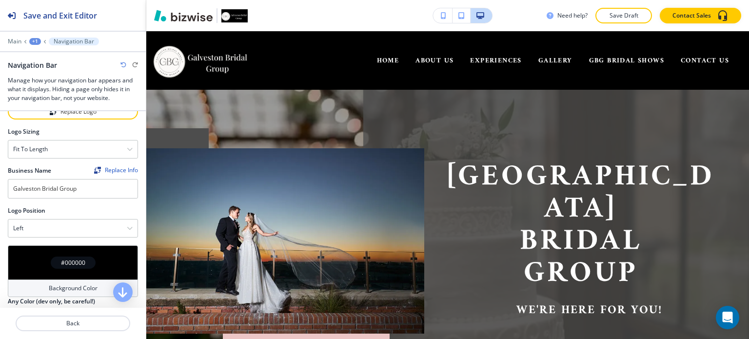
scroll to position [98, 0]
click at [95, 224] on div "Left" at bounding box center [72, 228] width 129 height 18
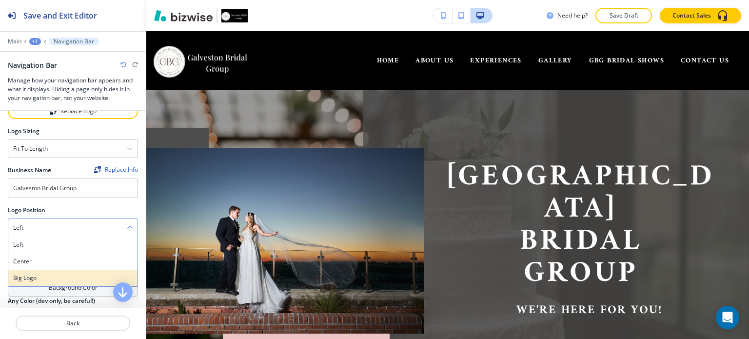
click at [95, 277] on h4 "Big logo" at bounding box center [73, 278] width 120 height 9
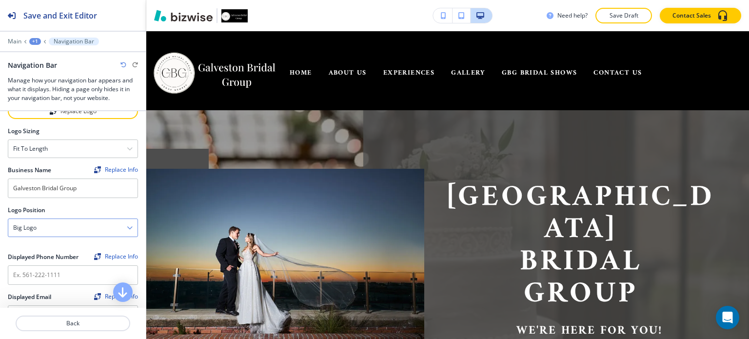
click at [90, 224] on div "Big logo" at bounding box center [72, 228] width 129 height 18
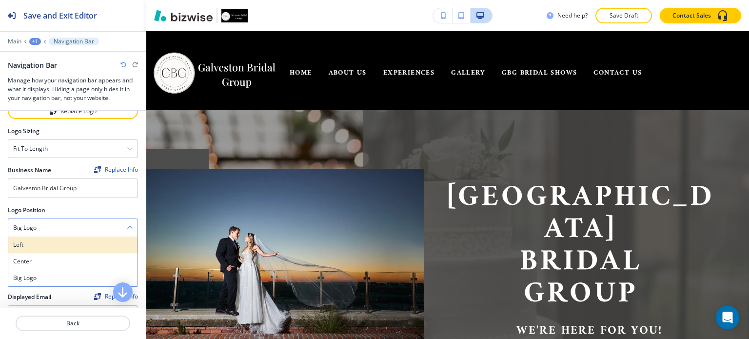
click at [90, 241] on h4 "Left" at bounding box center [73, 245] width 120 height 9
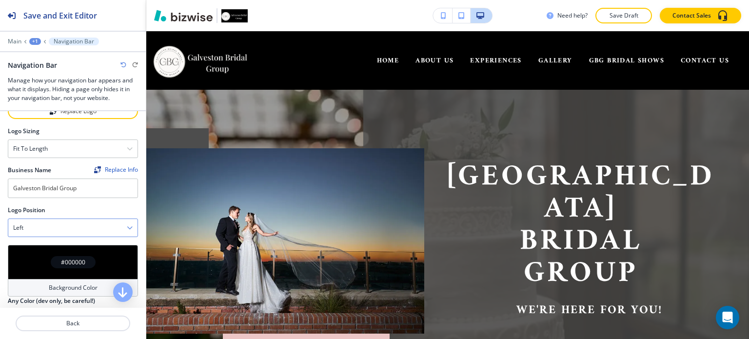
click at [90, 226] on div "Left" at bounding box center [72, 228] width 129 height 18
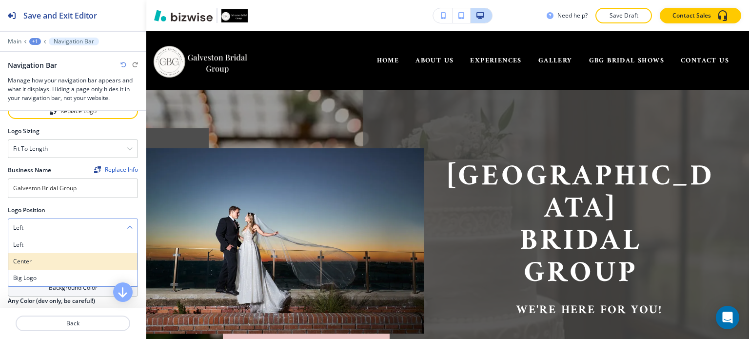
click at [90, 257] on h4 "Center" at bounding box center [73, 261] width 120 height 9
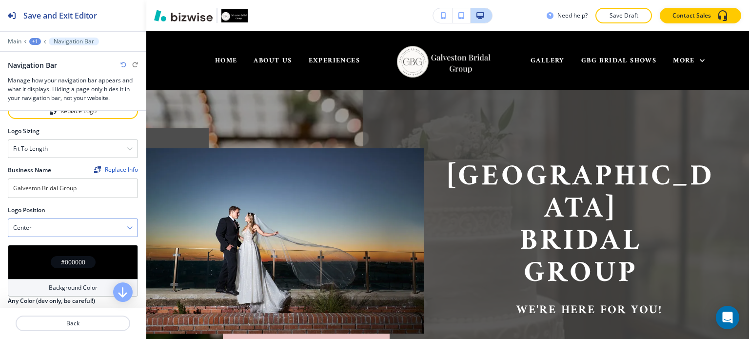
click at [93, 221] on div "Center" at bounding box center [72, 228] width 129 height 18
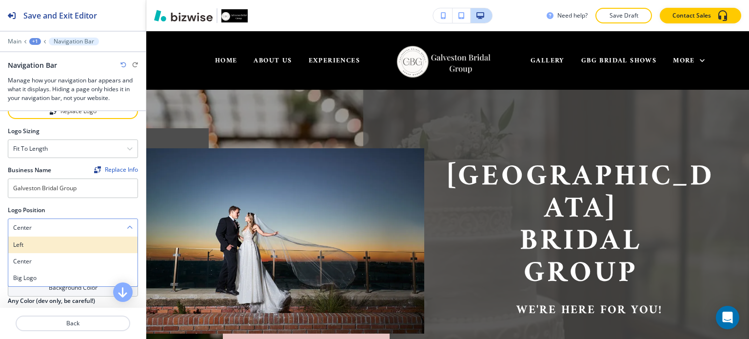
click at [50, 241] on h4 "Left" at bounding box center [73, 245] width 120 height 9
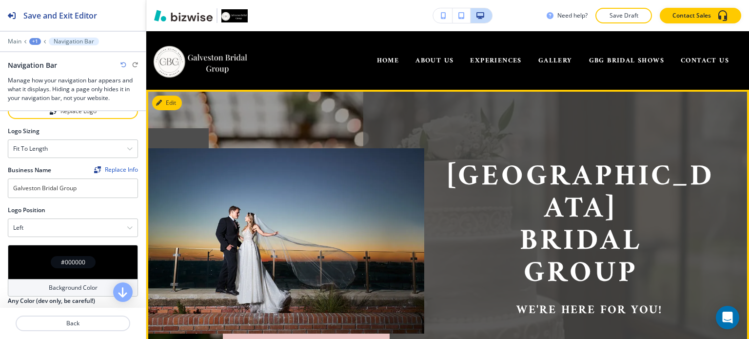
click at [483, 111] on div "Galveston Bridal Group we're here for you!" at bounding box center [447, 241] width 603 height 302
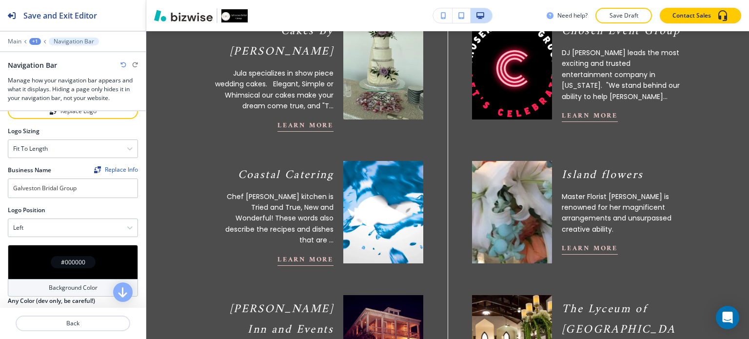
scroll to position [488, 0]
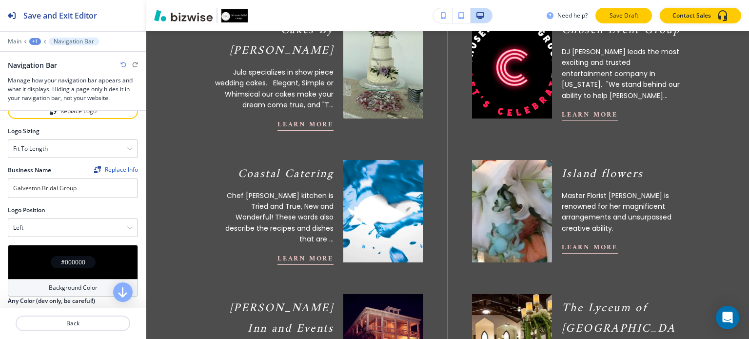
click at [619, 17] on p "Save Draft" at bounding box center [623, 15] width 31 height 9
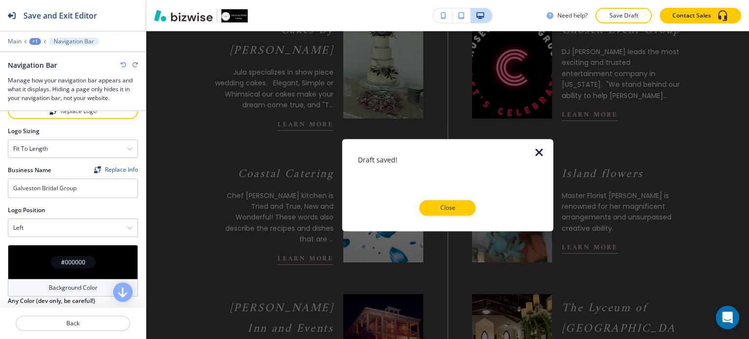
click at [536, 154] on icon "button" at bounding box center [540, 153] width 12 height 12
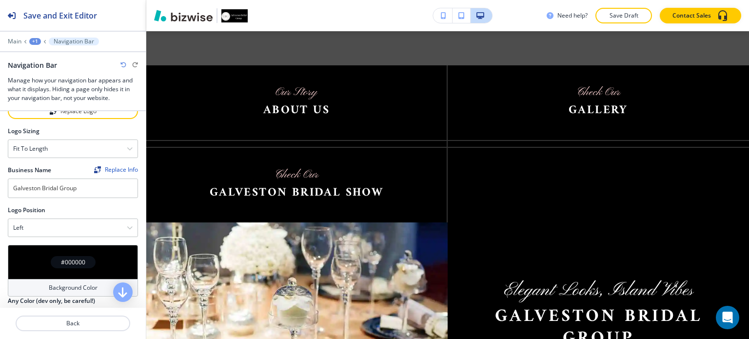
scroll to position [1366, 0]
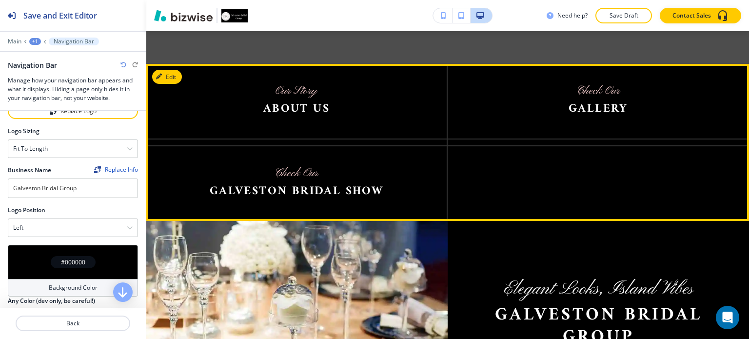
drag, startPoint x: 573, startPoint y: 81, endPoint x: 529, endPoint y: 161, distance: 91.5
click at [529, 161] on div at bounding box center [598, 180] width 301 height 81
click at [171, 70] on button "Edit This Section" at bounding box center [185, 77] width 66 height 15
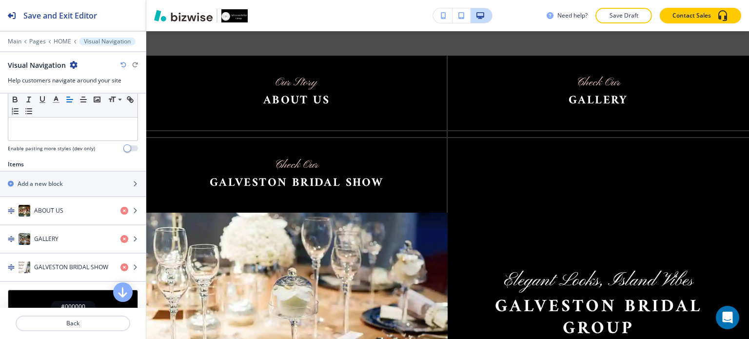
scroll to position [289, 0]
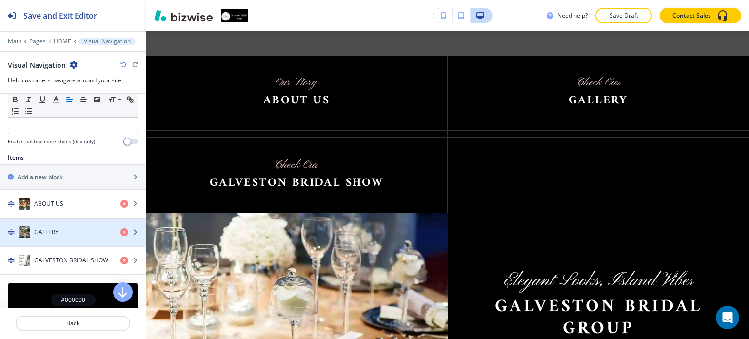
click at [132, 230] on icon "button" at bounding box center [135, 232] width 6 height 6
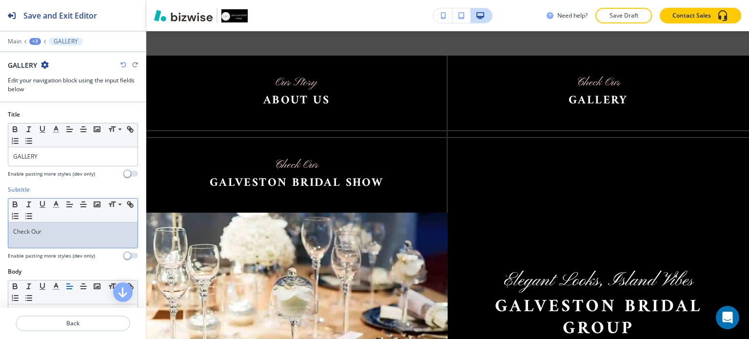
click at [25, 229] on p "Check Our" at bounding box center [73, 231] width 120 height 9
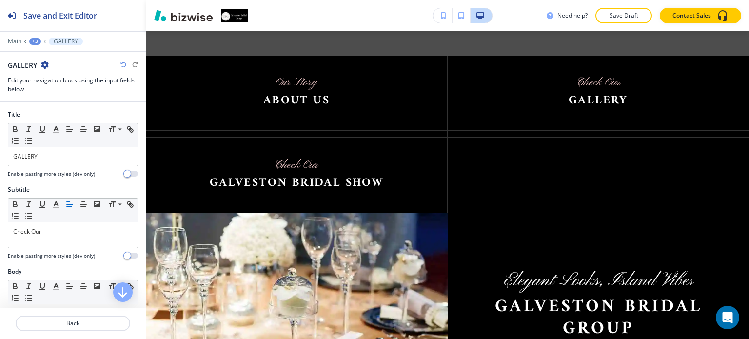
click at [59, 263] on div "Subtitle Small Normal Large Huge Check Our Enable pasting more styles (dev only)" at bounding box center [73, 226] width 146 height 82
click at [26, 232] on p "Check Our" at bounding box center [73, 231] width 120 height 9
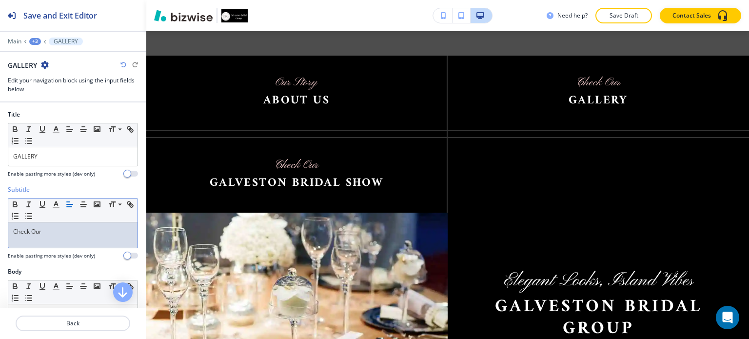
click at [26, 232] on p "Check Our" at bounding box center [73, 231] width 120 height 9
click at [49, 232] on p "View Our" at bounding box center [73, 231] width 120 height 9
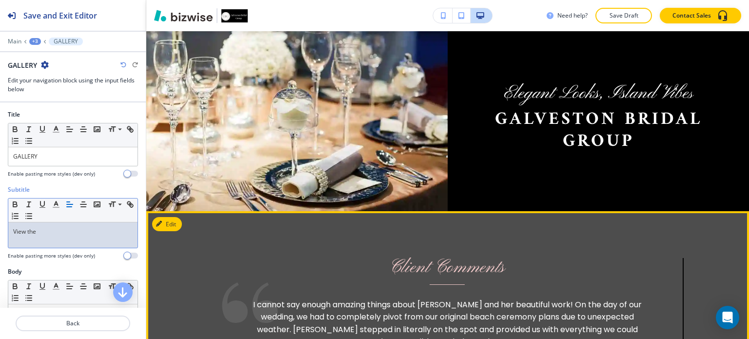
scroll to position [1561, 0]
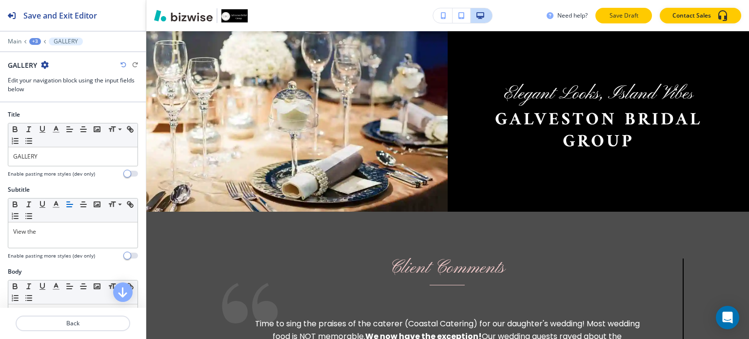
click at [610, 14] on p "Save Draft" at bounding box center [623, 15] width 31 height 9
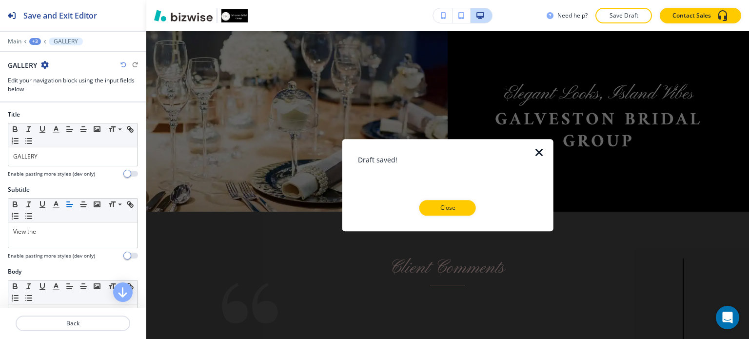
click at [535, 153] on icon "button" at bounding box center [540, 153] width 12 height 12
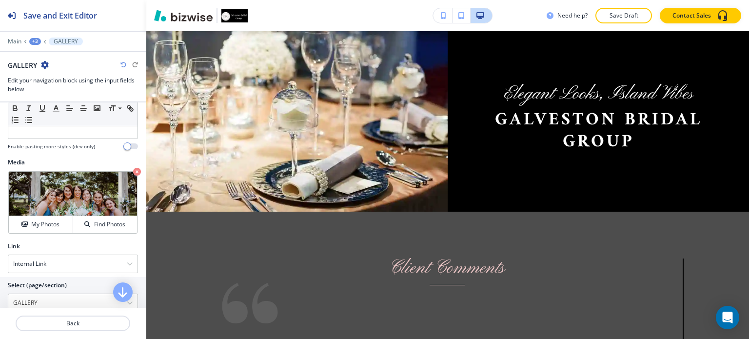
scroll to position [312, 0]
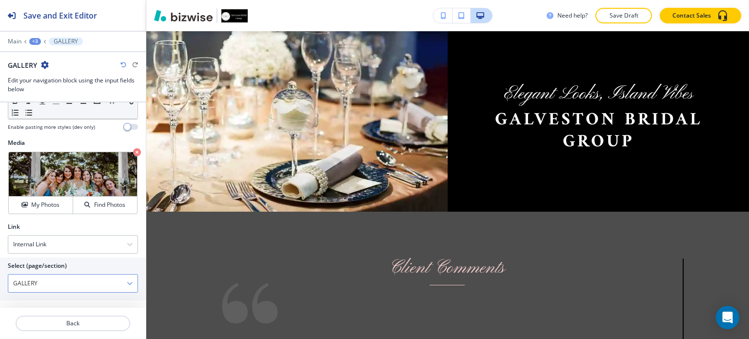
click at [127, 282] on icon "button" at bounding box center [130, 284] width 6 height 6
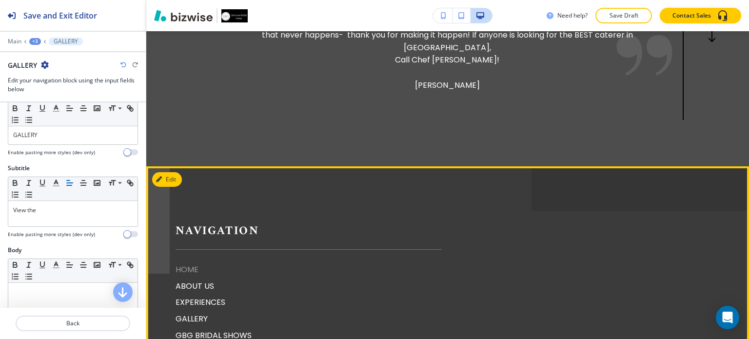
scroll to position [1951, 0]
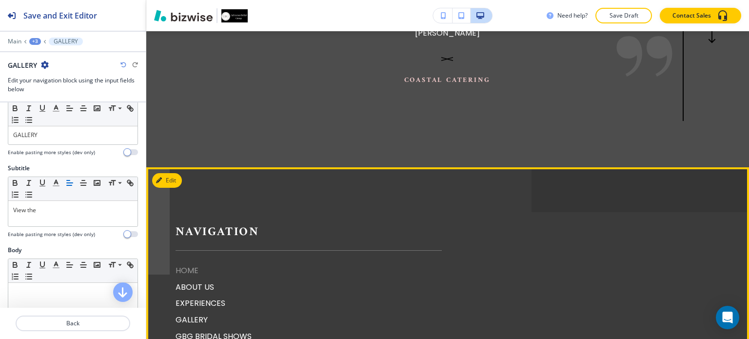
click at [189, 264] on p "HOME" at bounding box center [309, 270] width 266 height 13
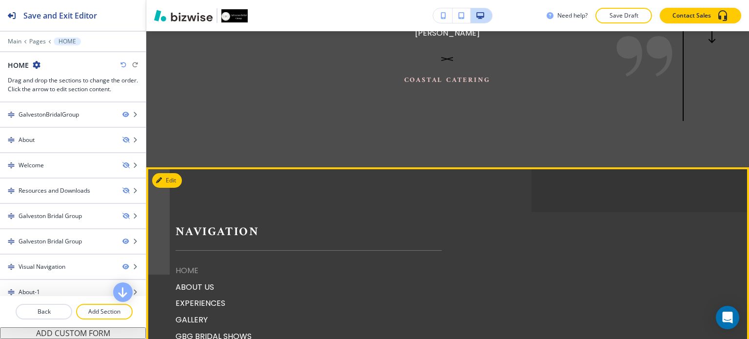
click at [189, 264] on p "HOME" at bounding box center [309, 270] width 266 height 13
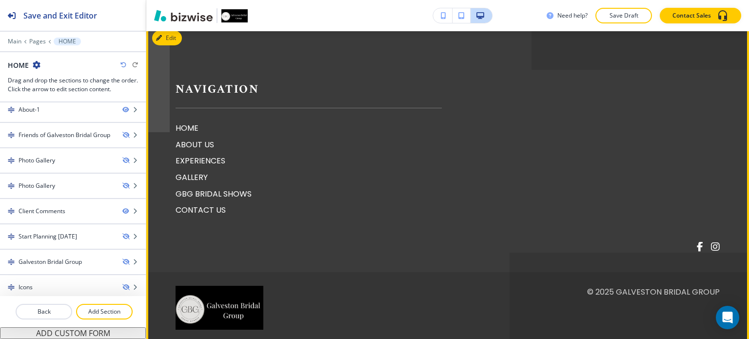
scroll to position [2095, 0]
click at [191, 121] on p "HOME" at bounding box center [309, 127] width 266 height 13
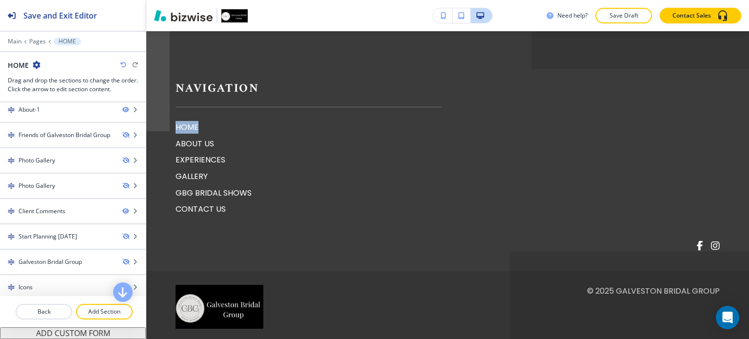
scroll to position [0, 0]
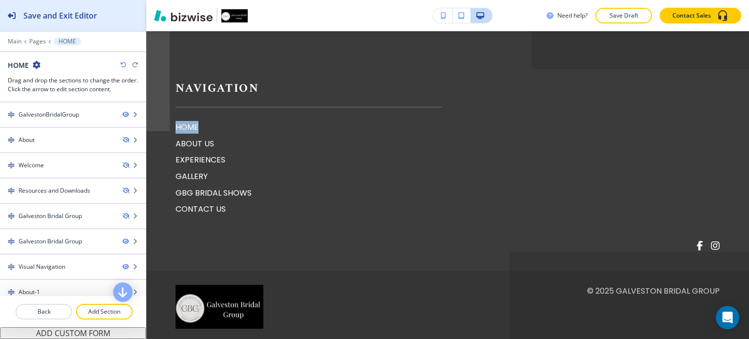
click at [58, 18] on h2 "Save and Exit Editor" at bounding box center [60, 16] width 74 height 12
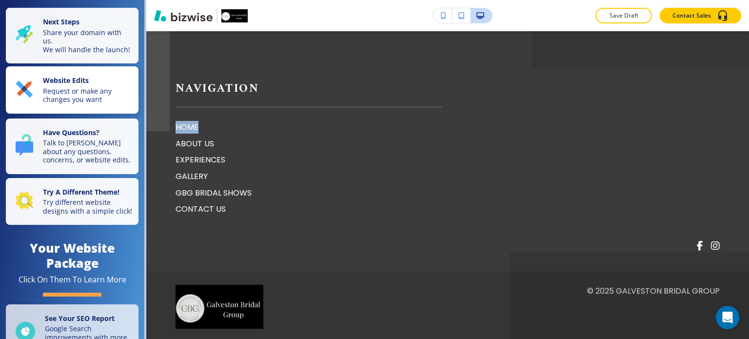
click at [87, 87] on p "Website Edits" at bounding box center [88, 81] width 90 height 11
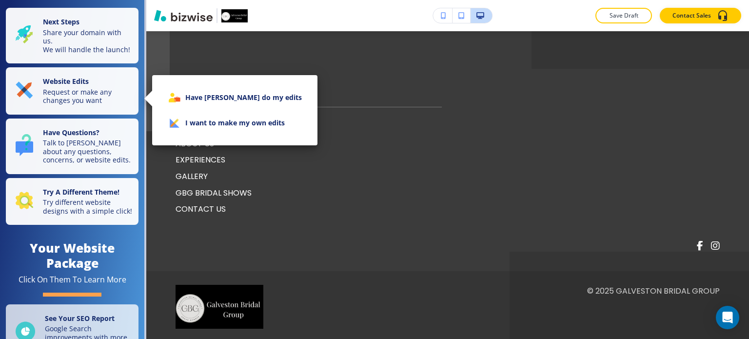
click at [229, 123] on li "I want to make my own edits" at bounding box center [235, 122] width 150 height 25
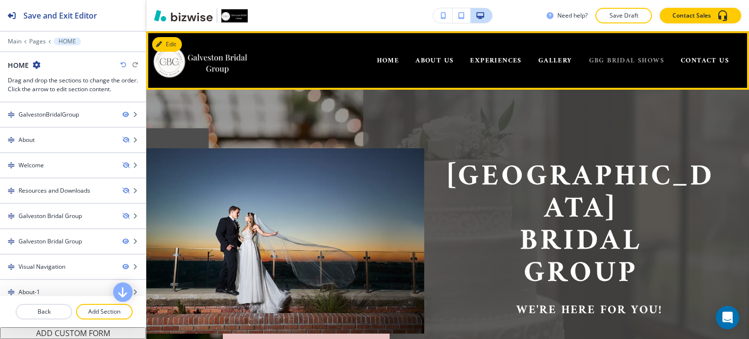
click at [598, 56] on span "GBG BRIDAL SHOWS" at bounding box center [626, 61] width 75 height 12
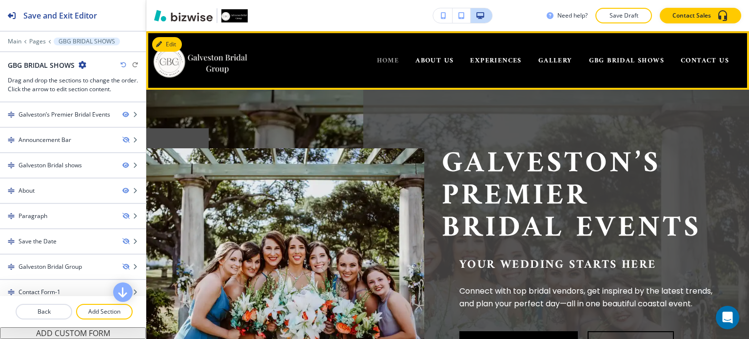
click at [384, 60] on span "HOME" at bounding box center [388, 61] width 22 height 12
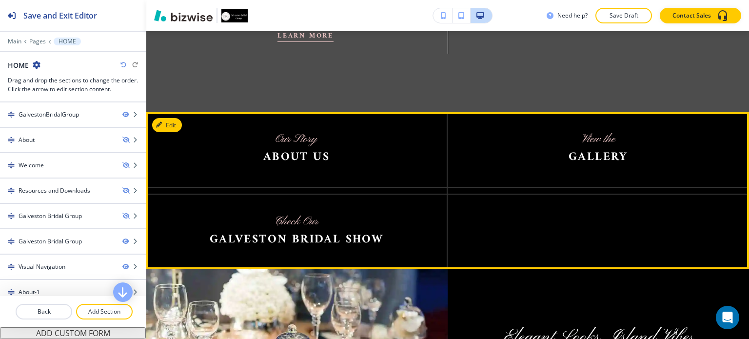
scroll to position [1317, 0]
click at [170, 118] on button "Edit This Section" at bounding box center [185, 125] width 66 height 15
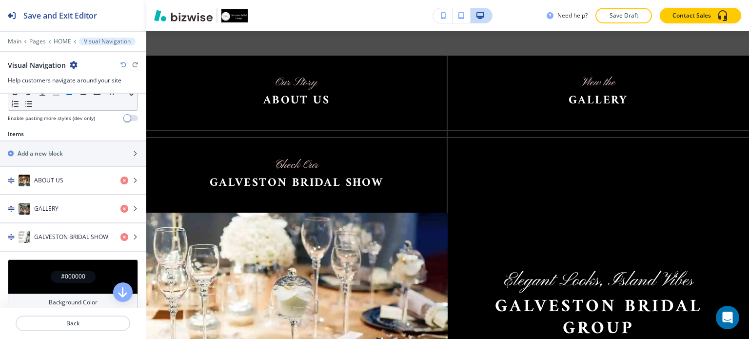
scroll to position [318, 0]
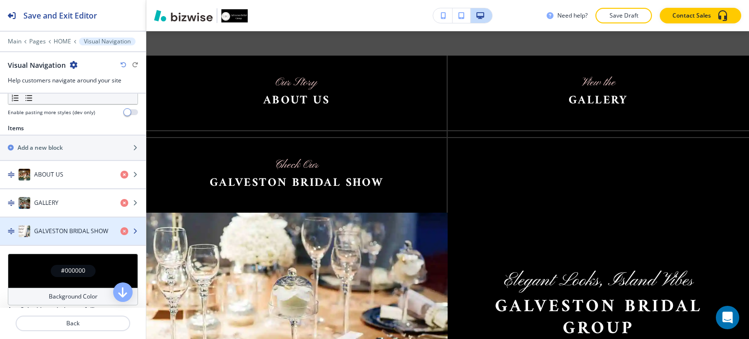
click at [128, 232] on div "button" at bounding box center [133, 231] width 25 height 8
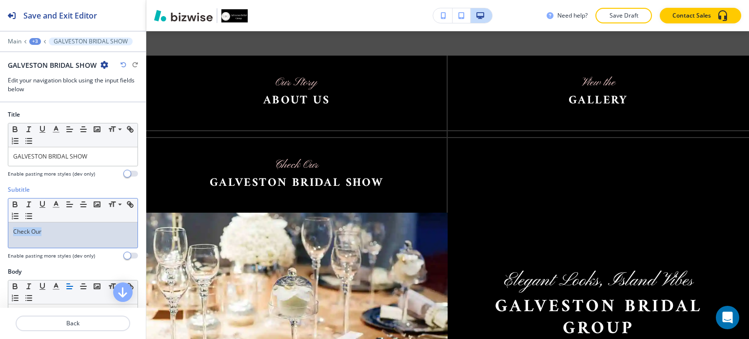
drag, startPoint x: 49, startPoint y: 232, endPoint x: 6, endPoint y: 230, distance: 42.5
click at [6, 230] on div "Subtitle Small Normal Large Huge Check Our Enable pasting more styles (dev only)" at bounding box center [73, 226] width 146 height 82
click at [27, 230] on p "Premier" at bounding box center [73, 231] width 120 height 9
click at [54, 230] on p "Premier" at bounding box center [73, 231] width 120 height 9
click at [21, 229] on p "Premier" at bounding box center [73, 231] width 120 height 9
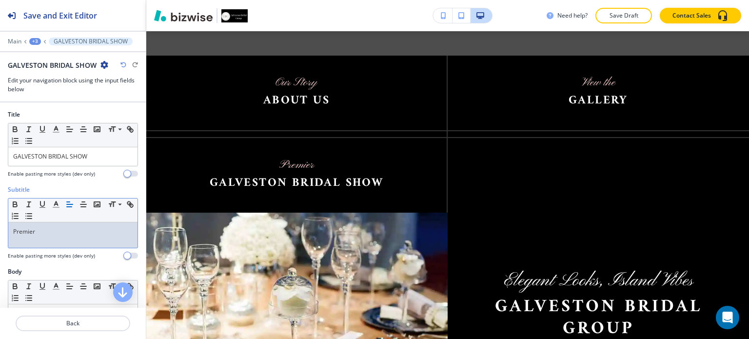
click at [21, 229] on p "Premier" at bounding box center [73, 231] width 120 height 9
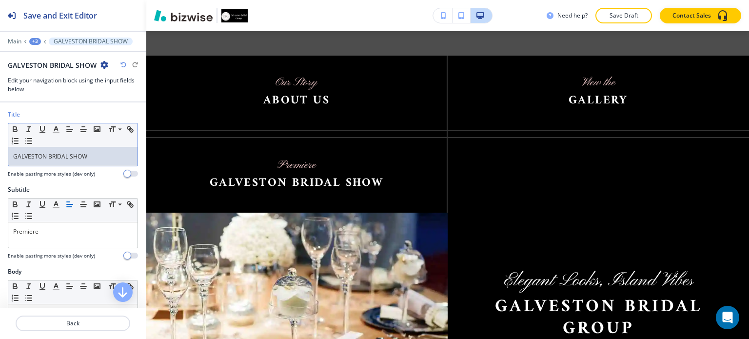
click at [88, 156] on p "GALVESTON BRIDAL SHOW" at bounding box center [73, 156] width 120 height 9
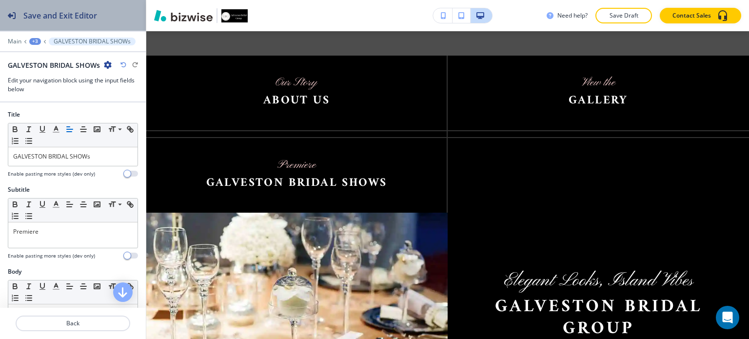
click at [72, 14] on h2 "Save and Exit Editor" at bounding box center [60, 16] width 74 height 12
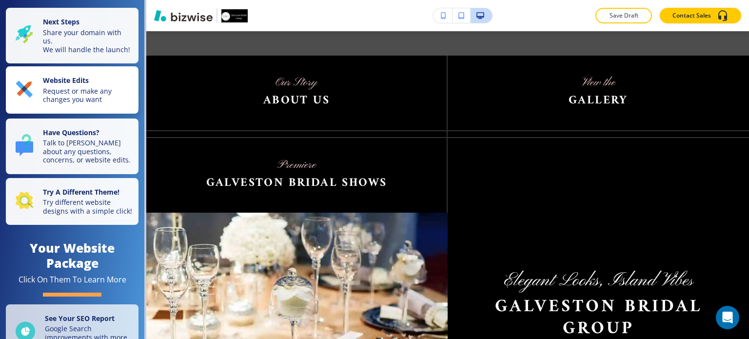
click at [89, 97] on p "Request or make any changes you want" at bounding box center [88, 95] width 90 height 17
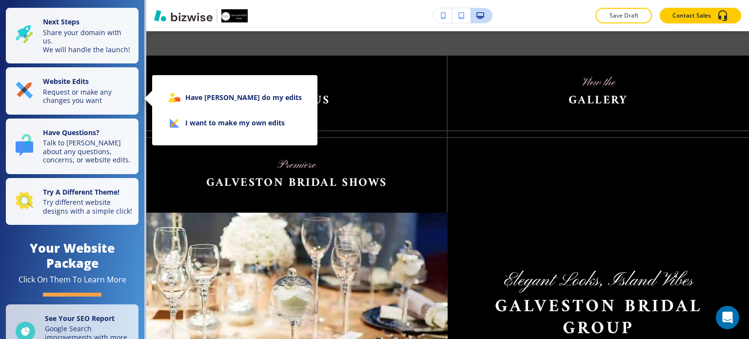
click at [211, 121] on li "I want to make my own edits" at bounding box center [235, 122] width 150 height 25
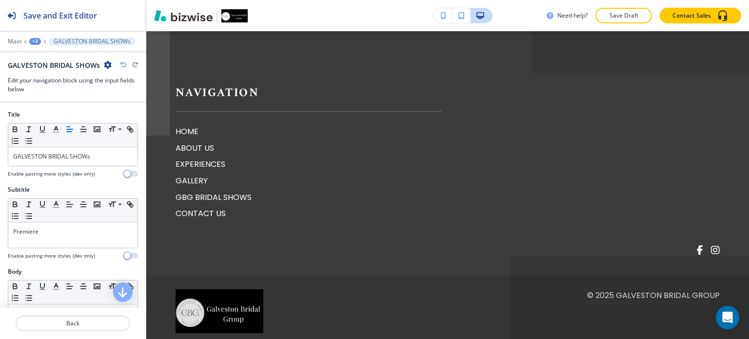
scroll to position [2095, 0]
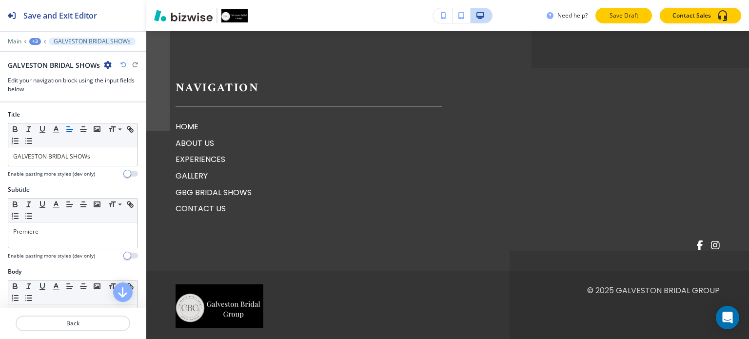
click at [630, 15] on p "Save Draft" at bounding box center [623, 15] width 31 height 9
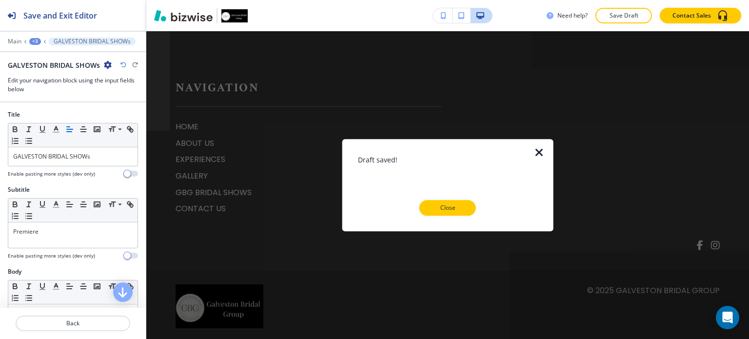
click at [539, 152] on icon "button" at bounding box center [540, 153] width 12 height 12
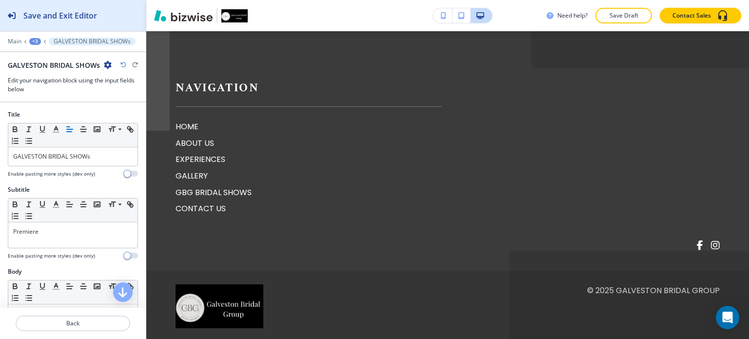
click at [74, 10] on h2 "Save and Exit Editor" at bounding box center [60, 16] width 74 height 12
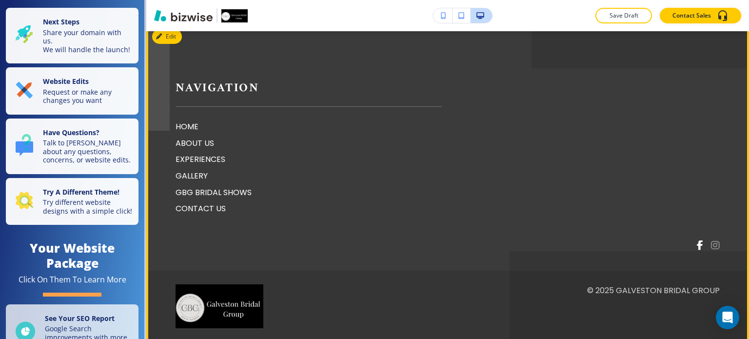
click at [711, 241] on span at bounding box center [715, 246] width 9 height 10
